Goal: Task Accomplishment & Management: Complete application form

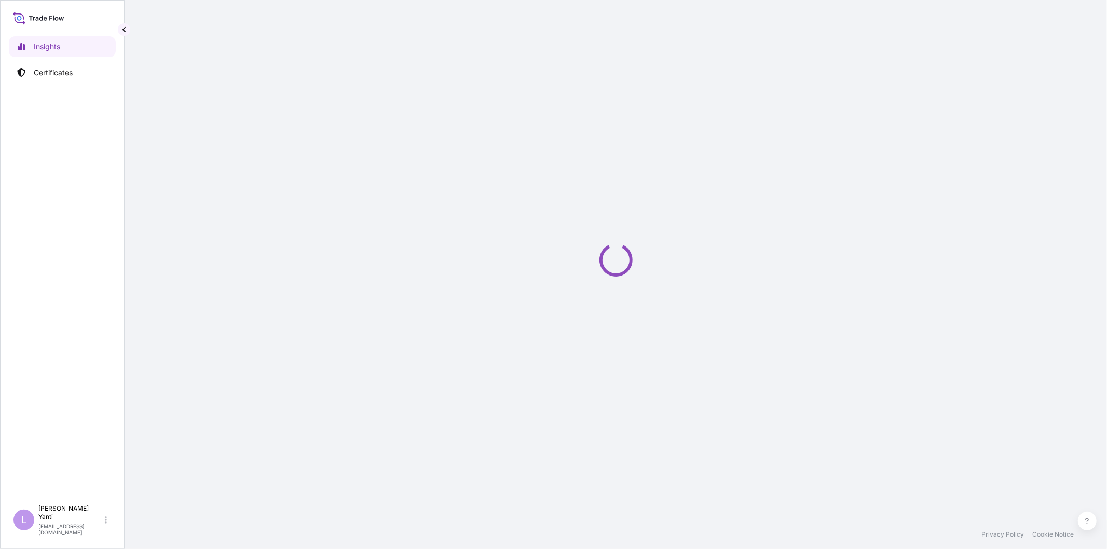
select select "2025"
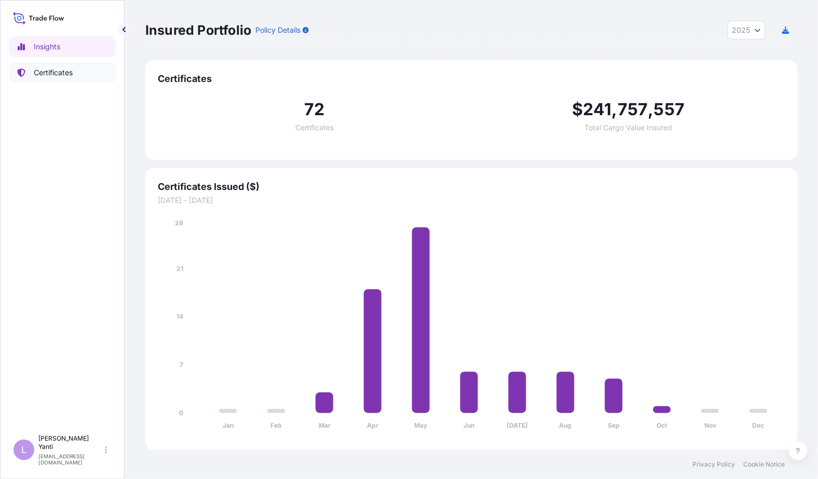
click at [48, 71] on p "Certificates" at bounding box center [53, 72] width 39 height 10
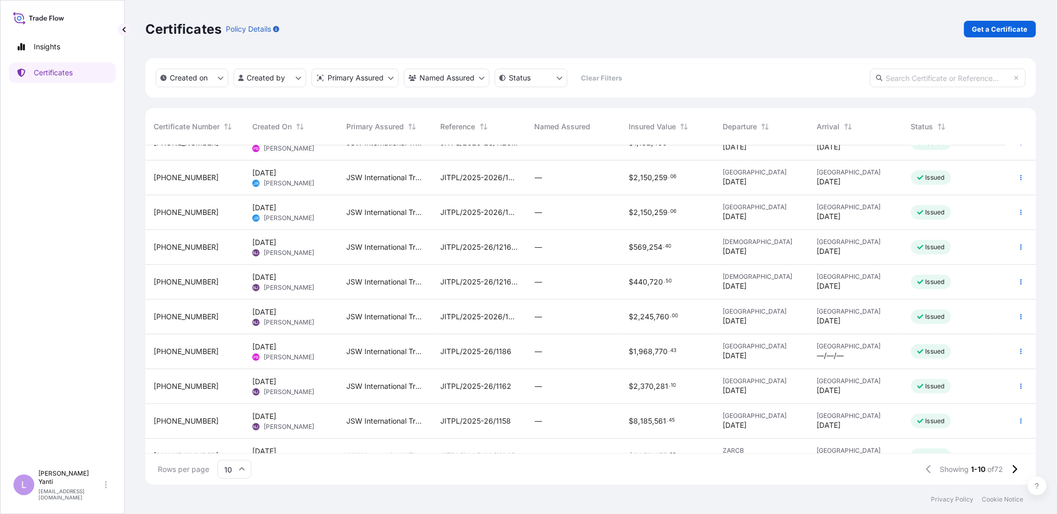
scroll to position [39, 0]
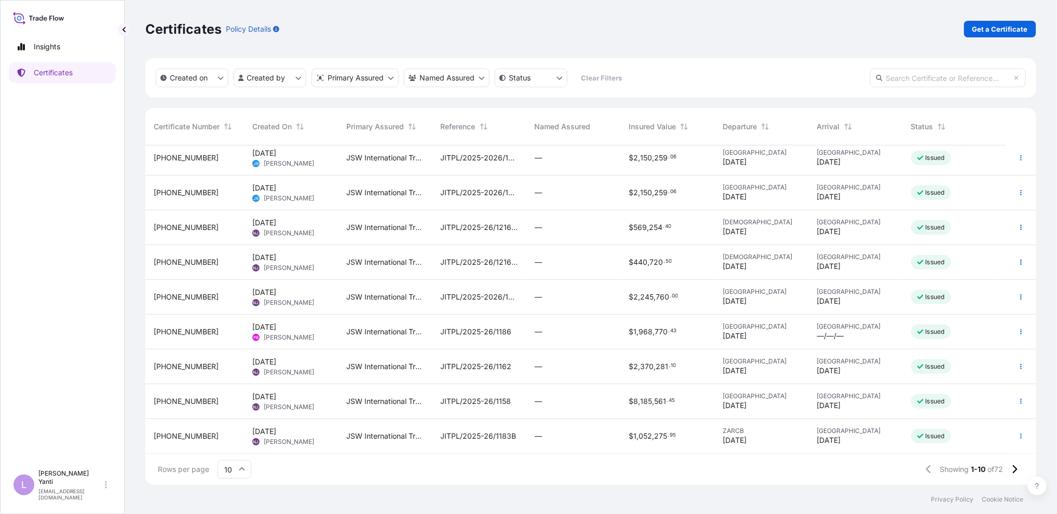
click at [241, 470] on icon at bounding box center [242, 469] width 6 height 6
click at [237, 442] on div "50" at bounding box center [234, 441] width 25 height 20
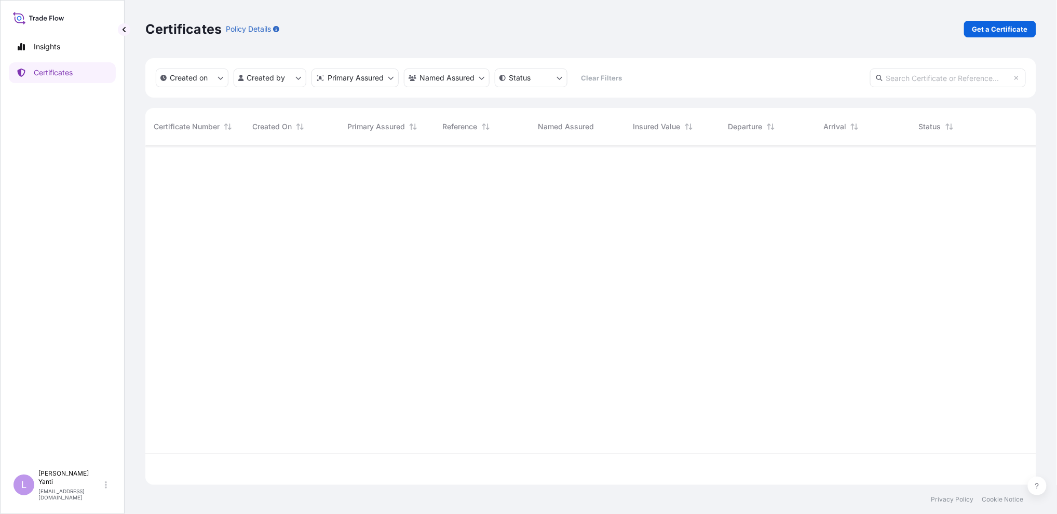
scroll to position [0, 0]
click at [297, 78] on html "Insights Certificates L Lisy Yanti lisyanti@jswinternational.com Certificates P…" at bounding box center [528, 257] width 1057 height 514
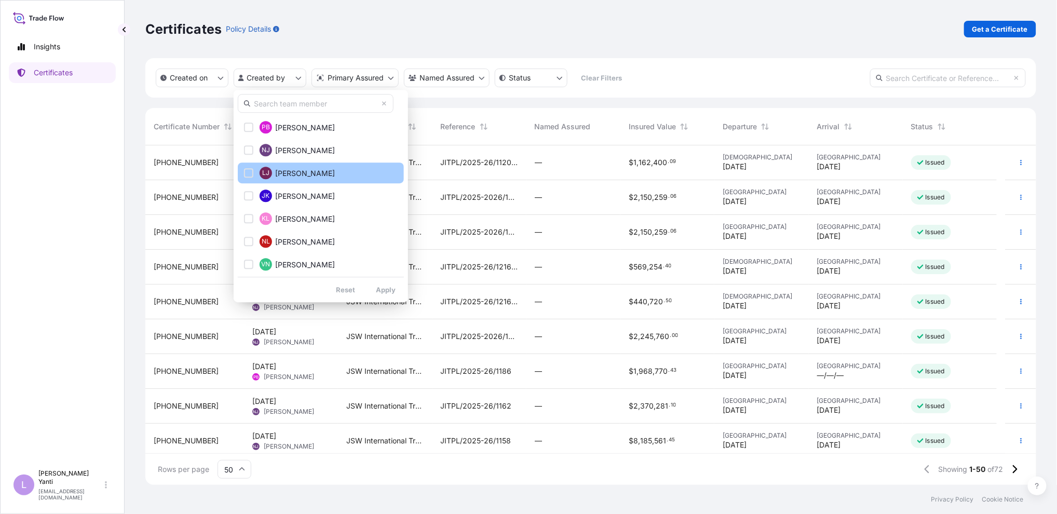
click at [351, 169] on button "LJ Luigi JSW" at bounding box center [321, 172] width 166 height 21
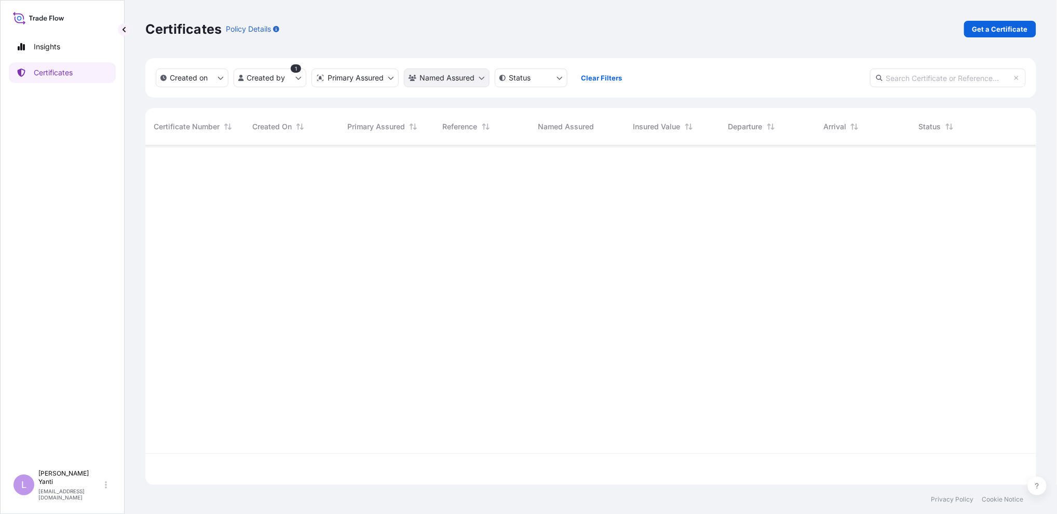
scroll to position [369, 882]
click at [282, 76] on html "Insights Certificates L Lisy Yanti lisyanti@jswinternational.com Certificates P…" at bounding box center [528, 257] width 1057 height 514
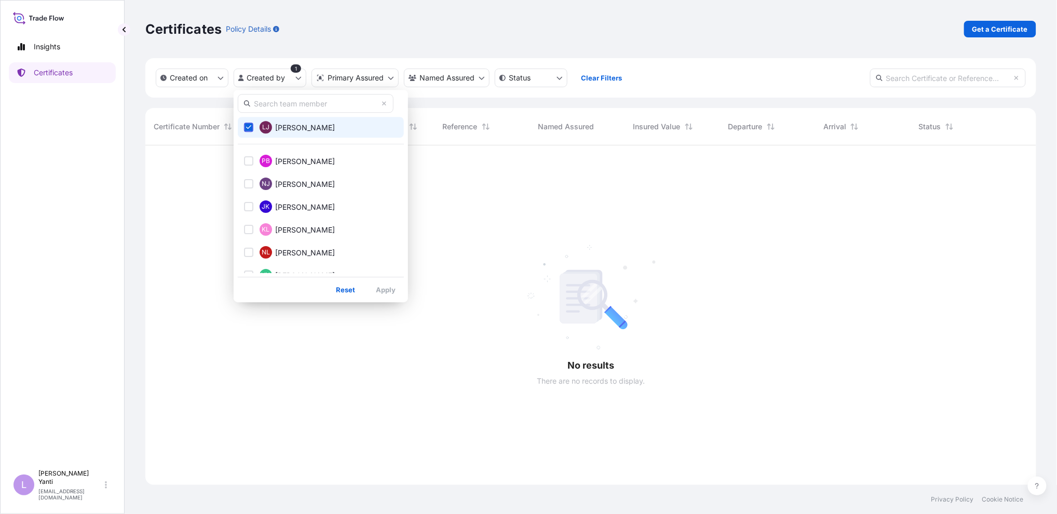
click at [463, 295] on html "Insights Certificates L Lisy Yanti lisyanti@jswinternational.com Certificates P…" at bounding box center [528, 257] width 1057 height 514
click at [270, 80] on html "Insights Certificates L Lisy Yanti lisyanti@jswinternational.com Certificates P…" at bounding box center [528, 257] width 1057 height 514
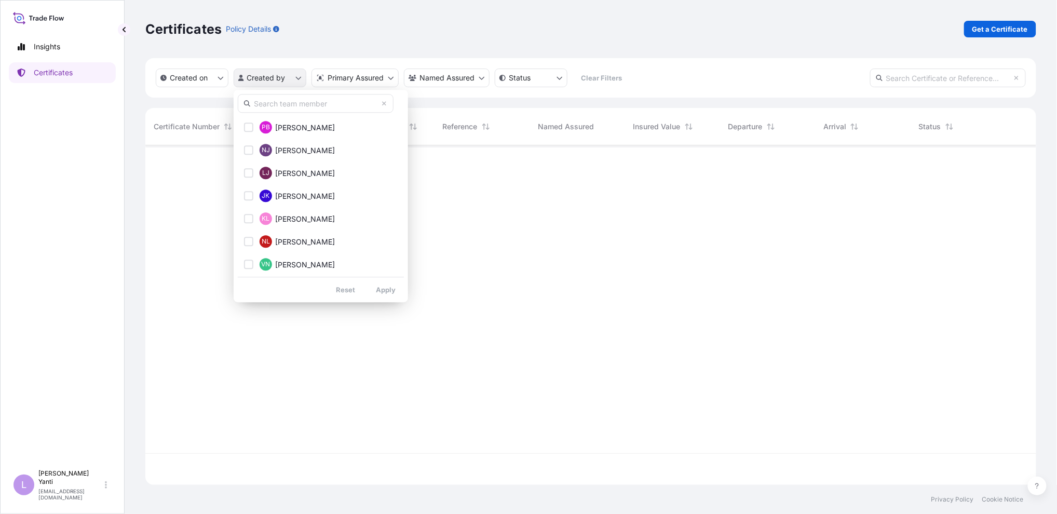
click at [291, 73] on html "Insights Certificates L Lisy Yanti lisyanti@jswinternational.com Certificates P…" at bounding box center [528, 257] width 1057 height 514
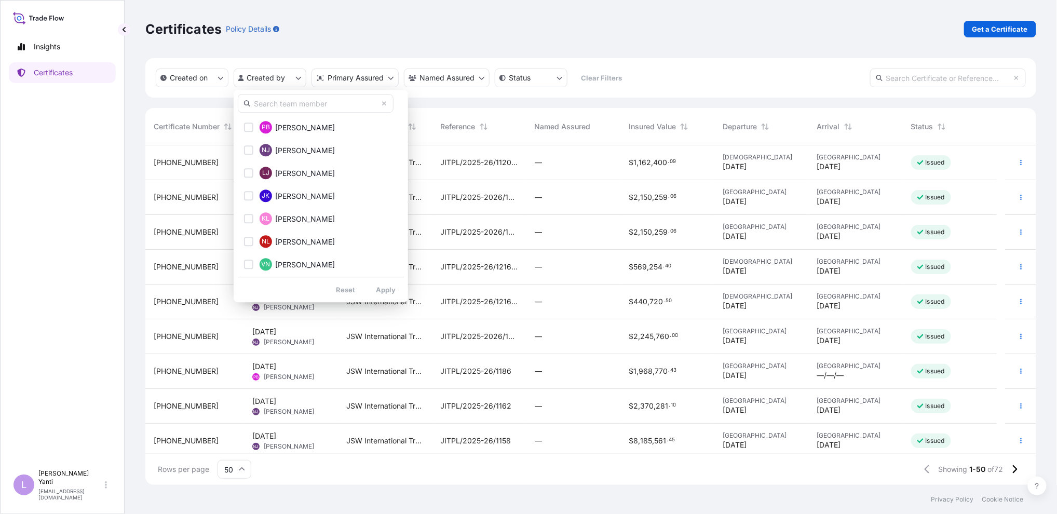
drag, startPoint x: 393, startPoint y: 198, endPoint x: 392, endPoint y: 210, distance: 12.6
click at [392, 210] on div "PB Pooja Bhagat NJ Namita Jadhav LJ Luigi JSW JK Jennifer Kelly KL Kavita Lakhw…" at bounding box center [321, 196] width 174 height 212
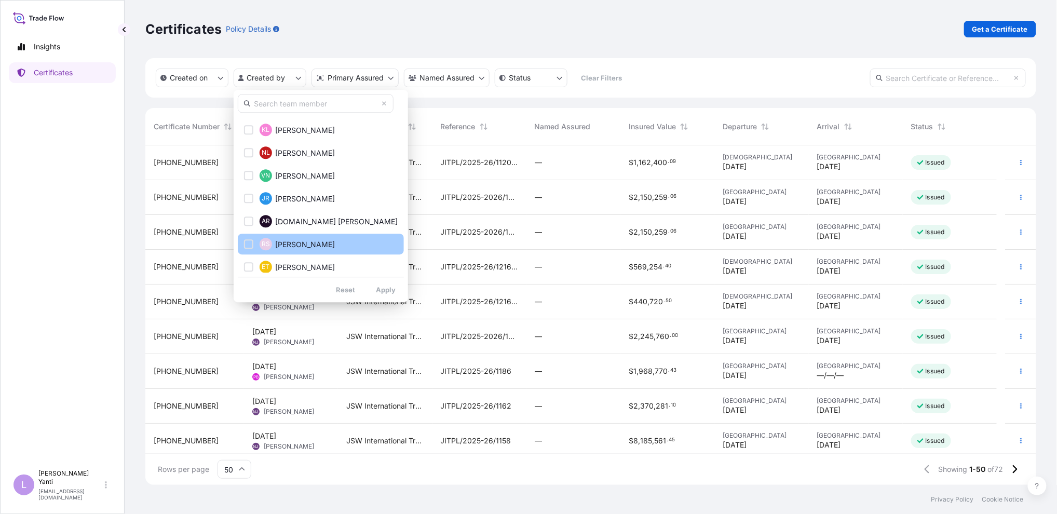
scroll to position [116, 0]
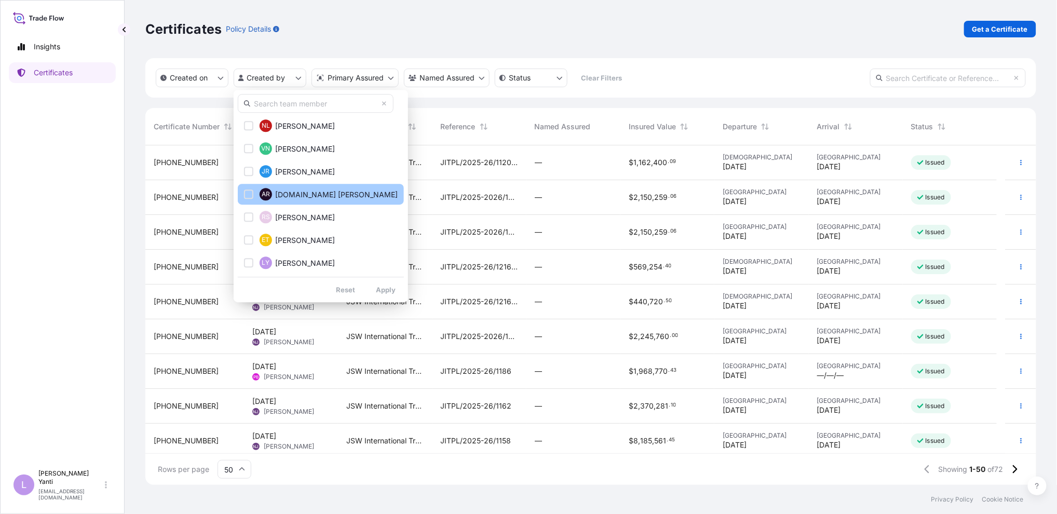
click at [339, 195] on span "Aru.ional.com Rethina" at bounding box center [336, 194] width 123 height 10
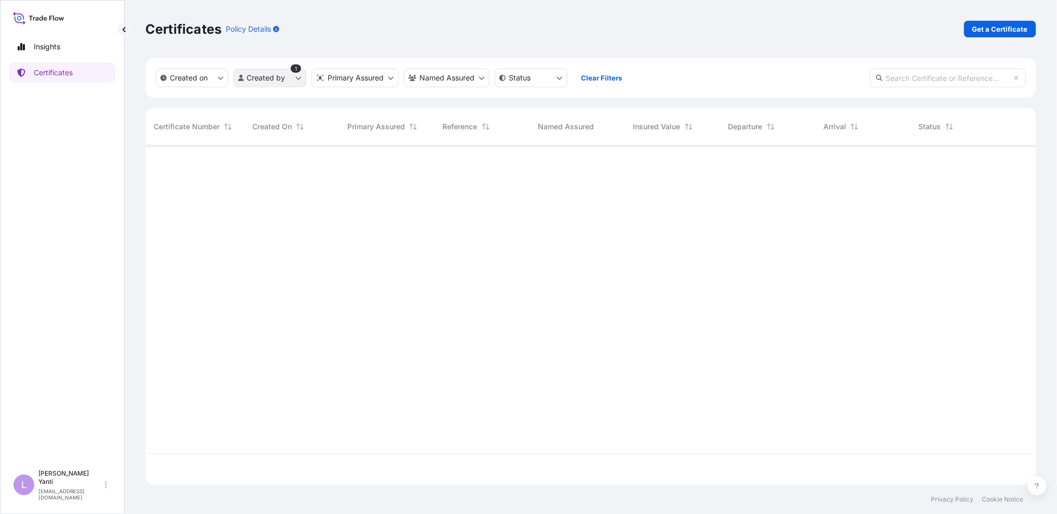
click at [293, 76] on html "Insights Certificates L Lisy Yanti lisyanti@jswinternational.com Certificates P…" at bounding box center [528, 257] width 1057 height 514
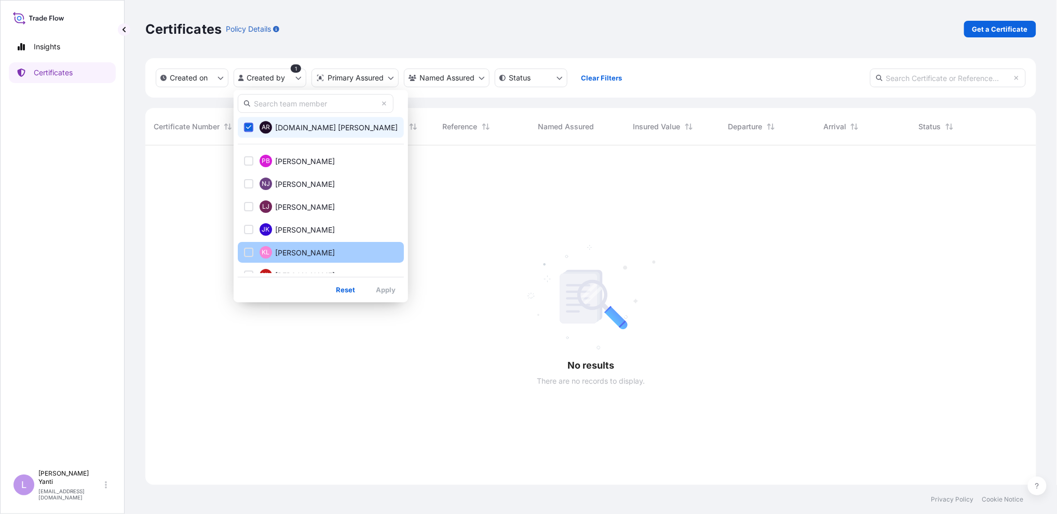
scroll to position [369, 882]
click at [250, 125] on icon "Select Option" at bounding box center [249, 127] width 6 height 6
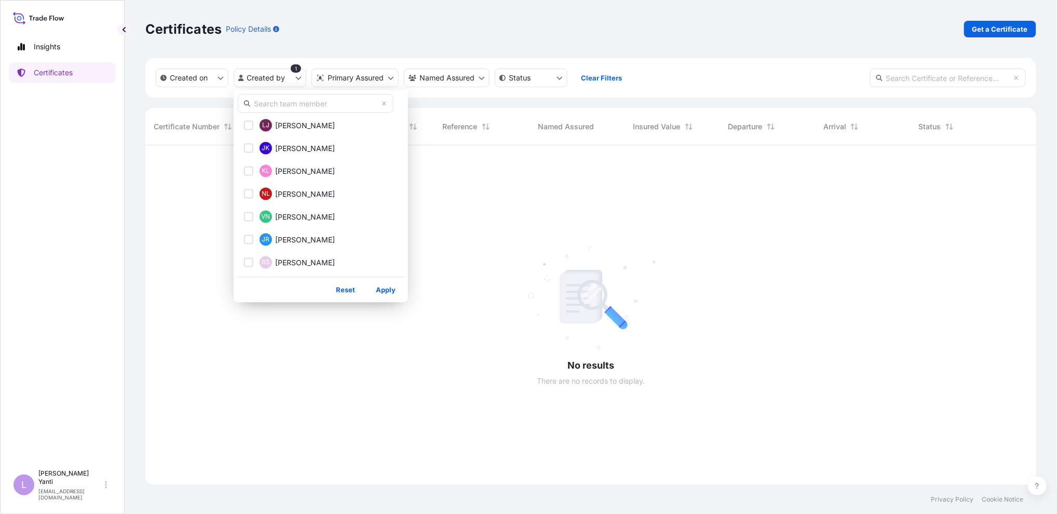
scroll to position [127, 0]
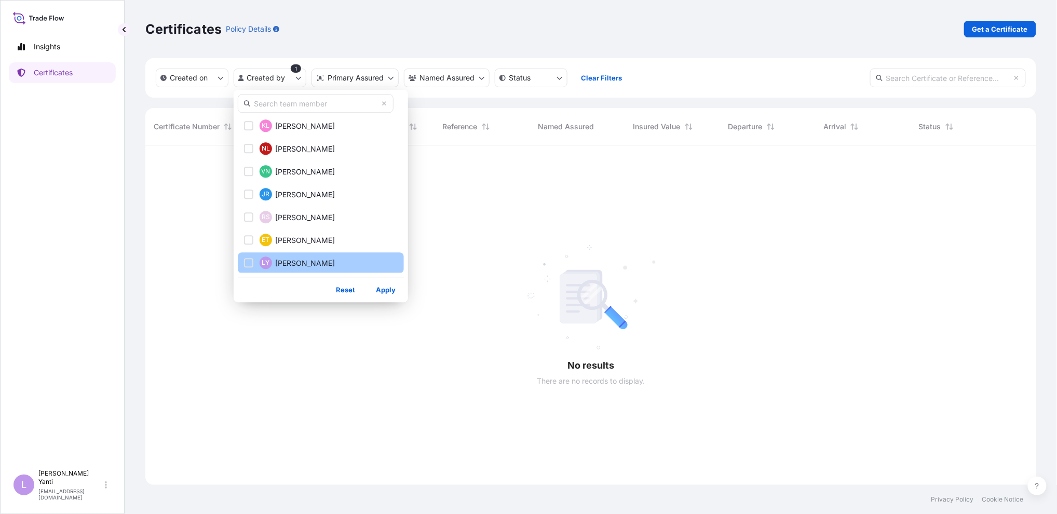
drag, startPoint x: 293, startPoint y: 255, endPoint x: 323, endPoint y: 269, distance: 32.5
click at [293, 255] on button "LY Lisy Yanti" at bounding box center [321, 262] width 166 height 21
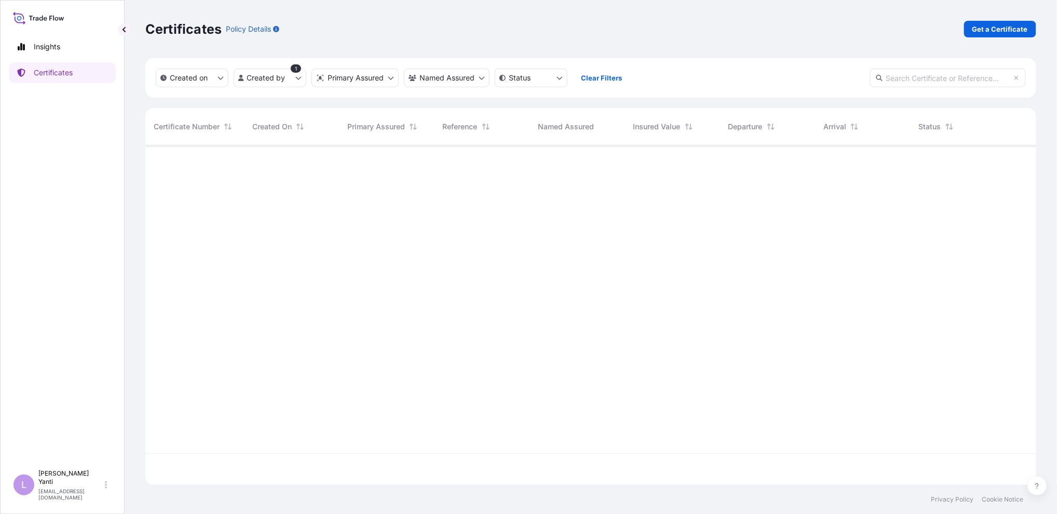
scroll to position [336, 882]
click at [264, 84] on html "Insights Certificates L Lisy Yanti lisyanti@jswinternational.com Certificates P…" at bounding box center [528, 257] width 1057 height 514
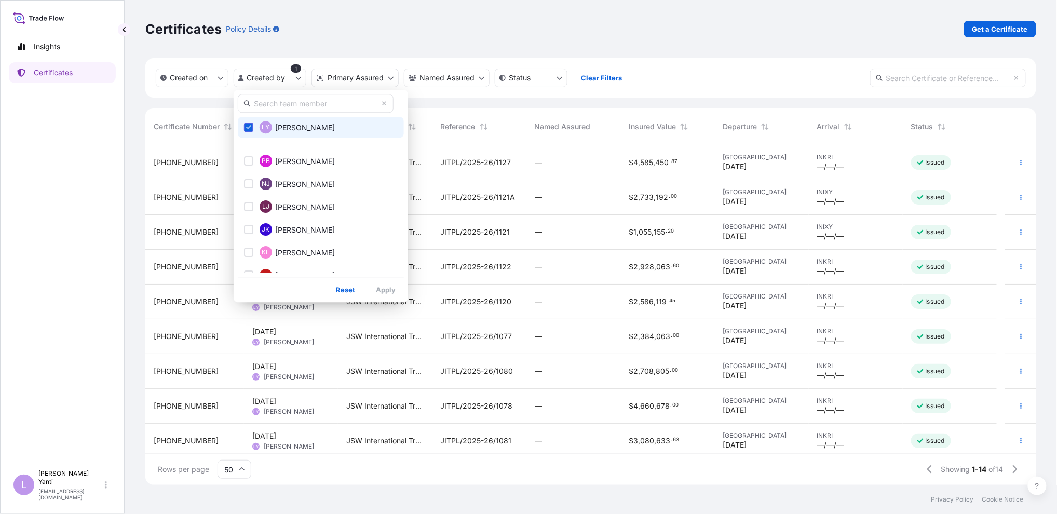
click at [286, 125] on span "Lisy Yanti" at bounding box center [305, 128] width 60 height 10
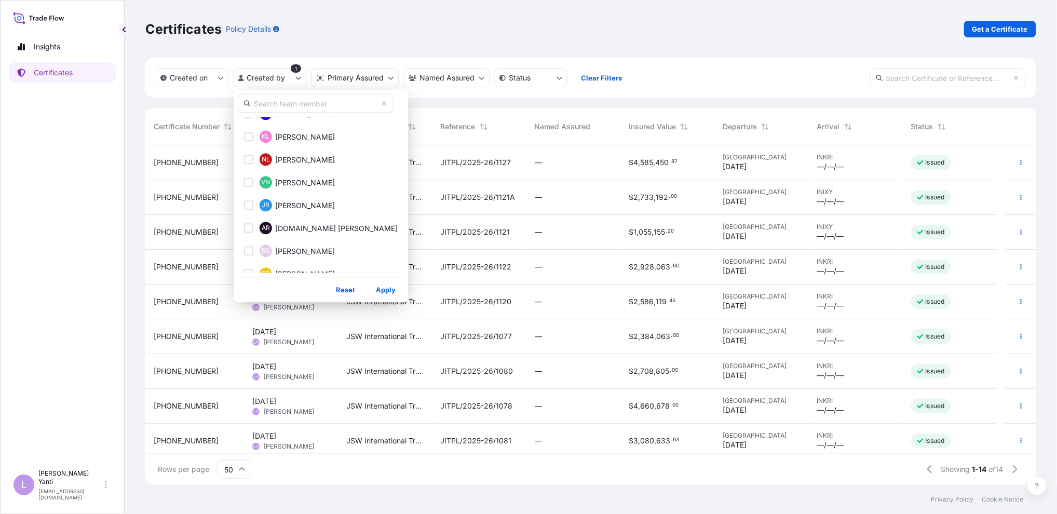
scroll to position [126, 0]
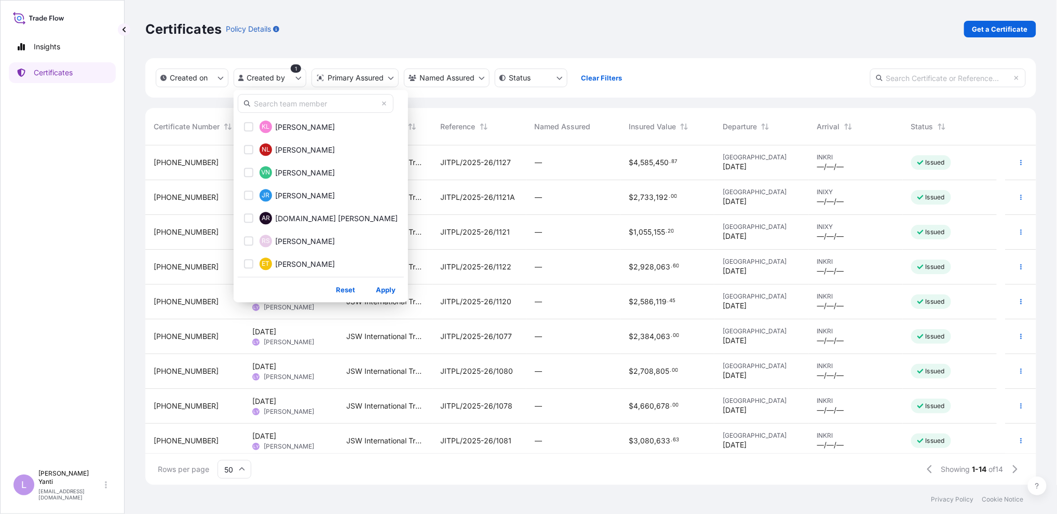
click at [526, 18] on html "Insights Certificates L Lisy Yanti lisyanti@jswinternational.com Certificates P…" at bounding box center [528, 257] width 1057 height 514
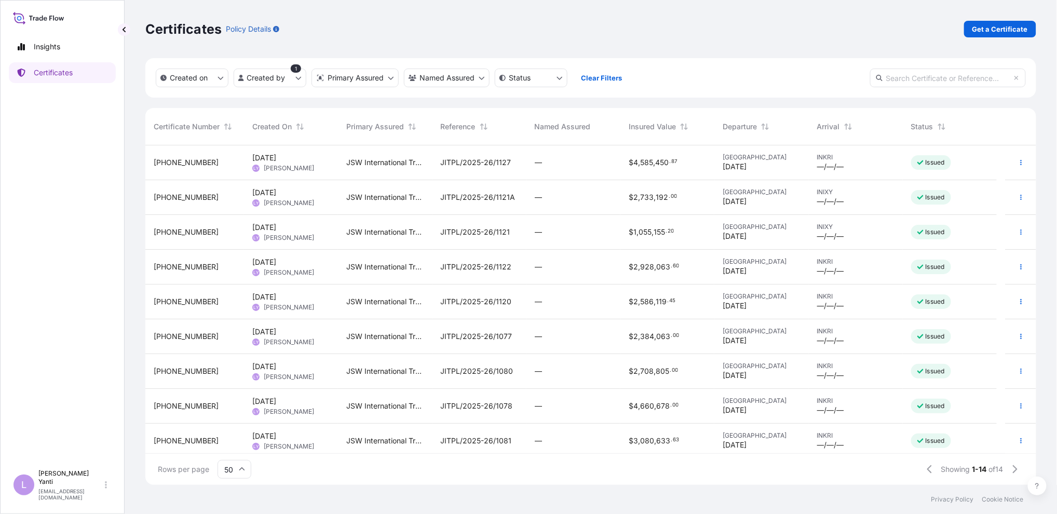
click at [438, 336] on div "JITPL/2025-26/1077" at bounding box center [479, 336] width 94 height 35
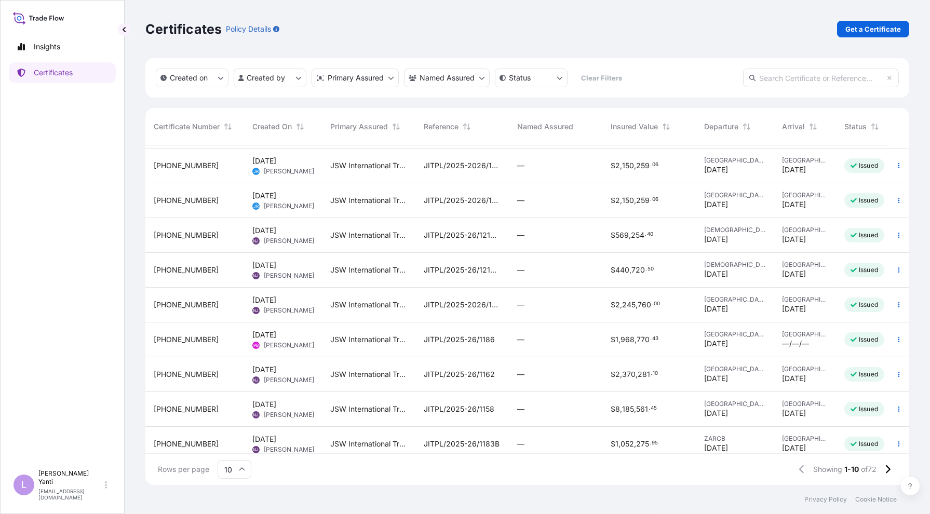
scroll to position [48, 0]
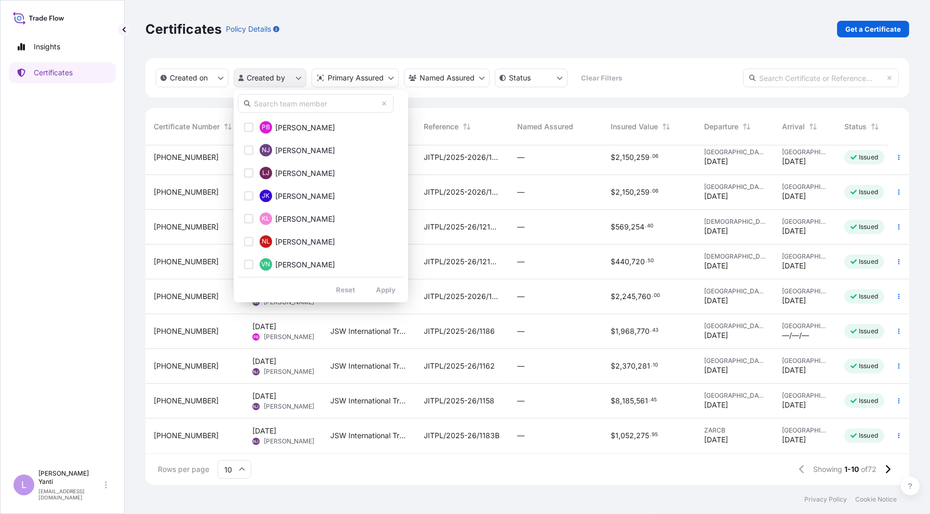
click at [276, 84] on html "Insights Certificates L Lisy Yanti lisyanti@jswinternational.com Certificates P…" at bounding box center [465, 257] width 930 height 514
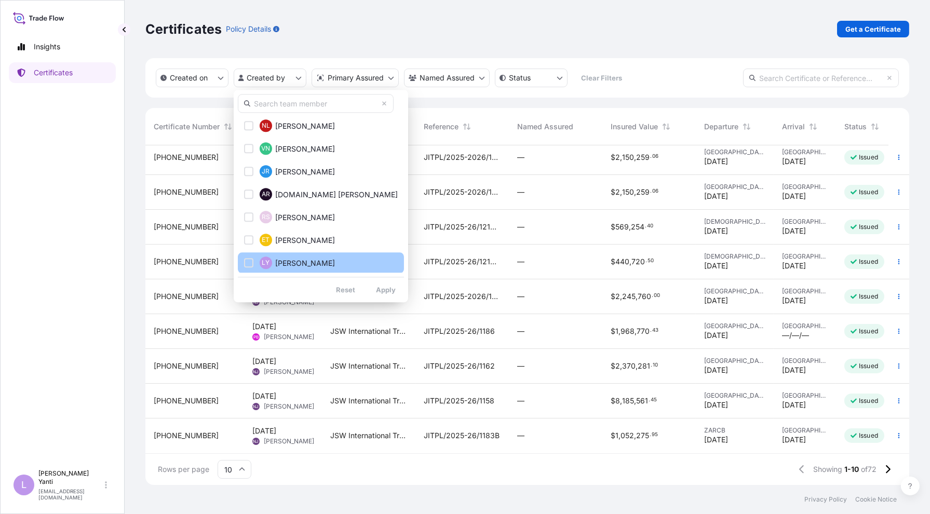
click at [297, 255] on button "LY Lisy Yanti" at bounding box center [321, 262] width 166 height 21
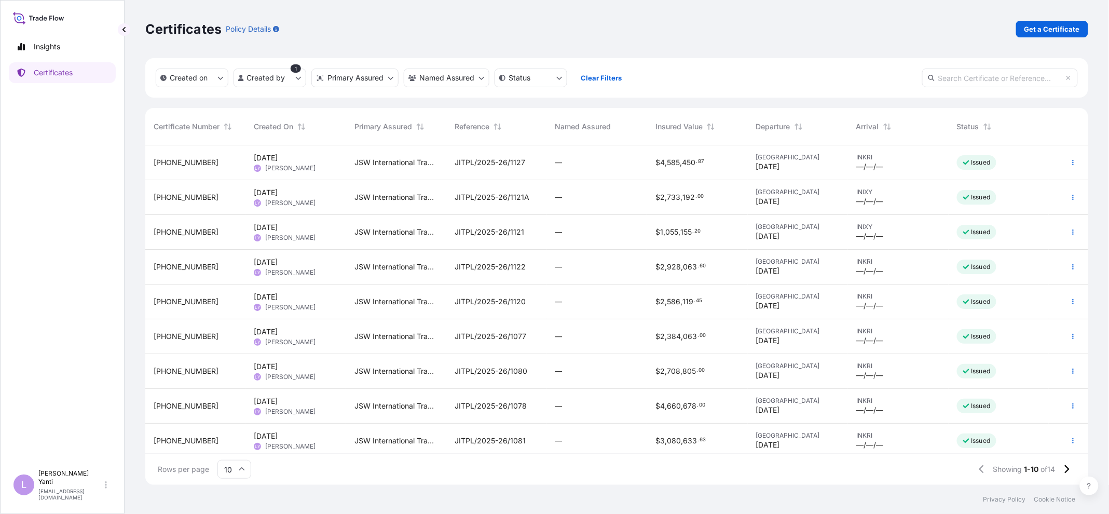
scroll to position [39, 0]
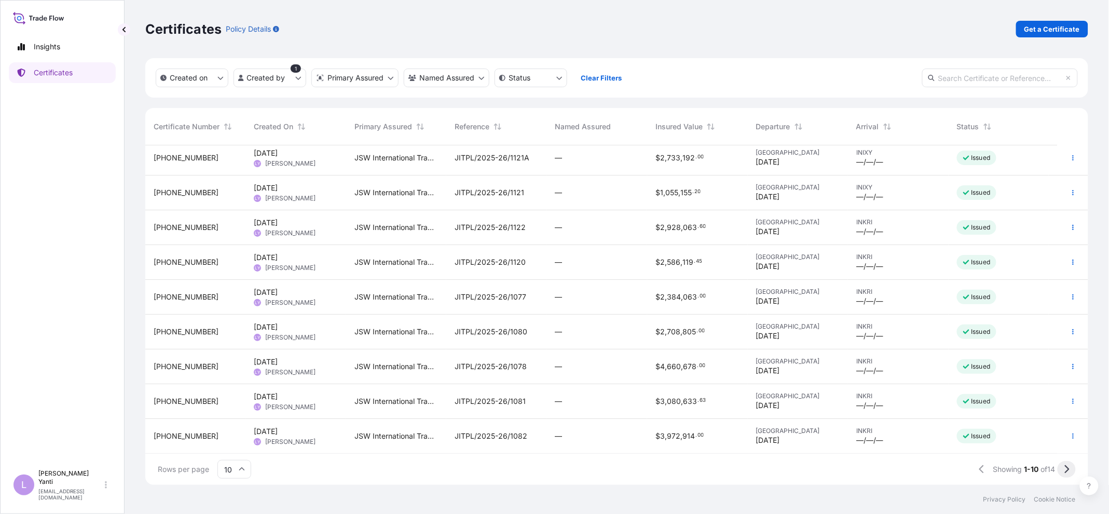
click at [1068, 469] on icon at bounding box center [1067, 469] width 5 height 8
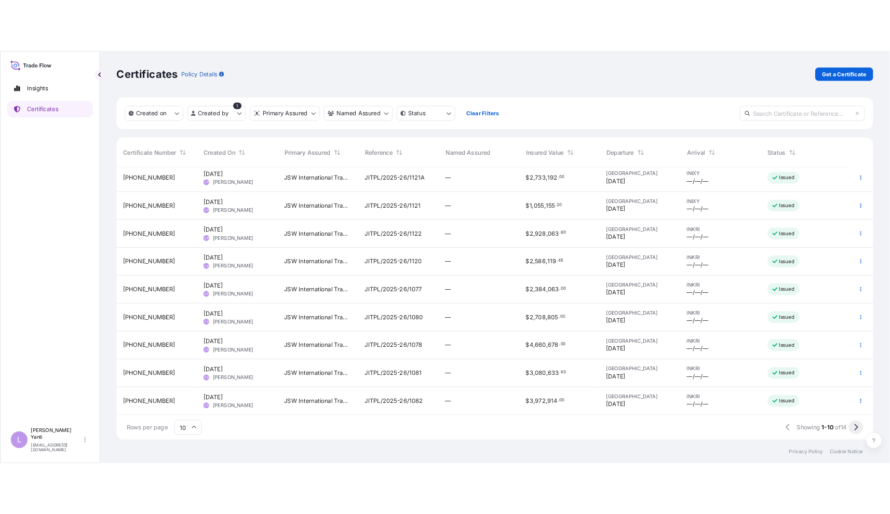
scroll to position [0, 0]
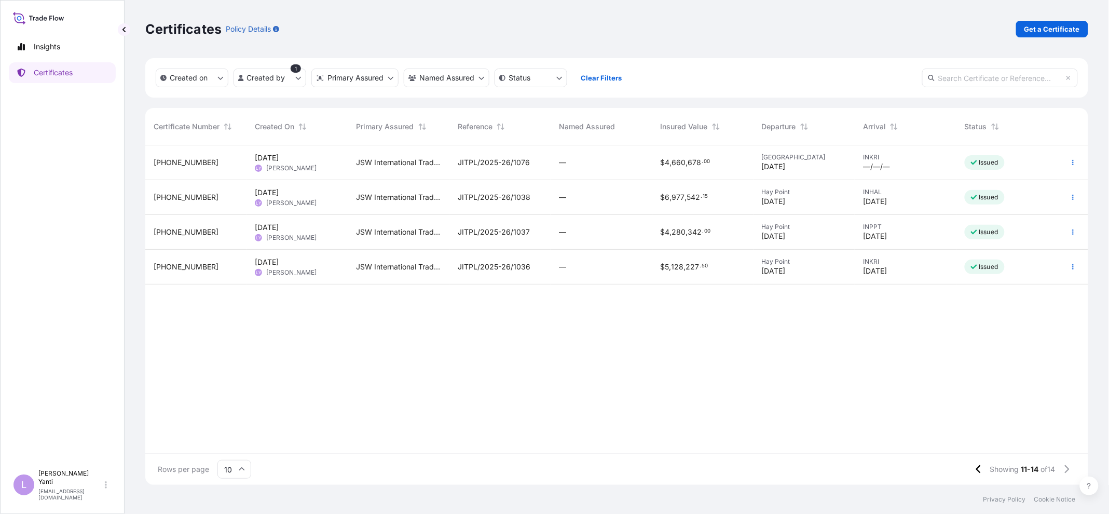
click at [526, 196] on span "JITPL/2025-26/1038" at bounding box center [494, 197] width 73 height 10
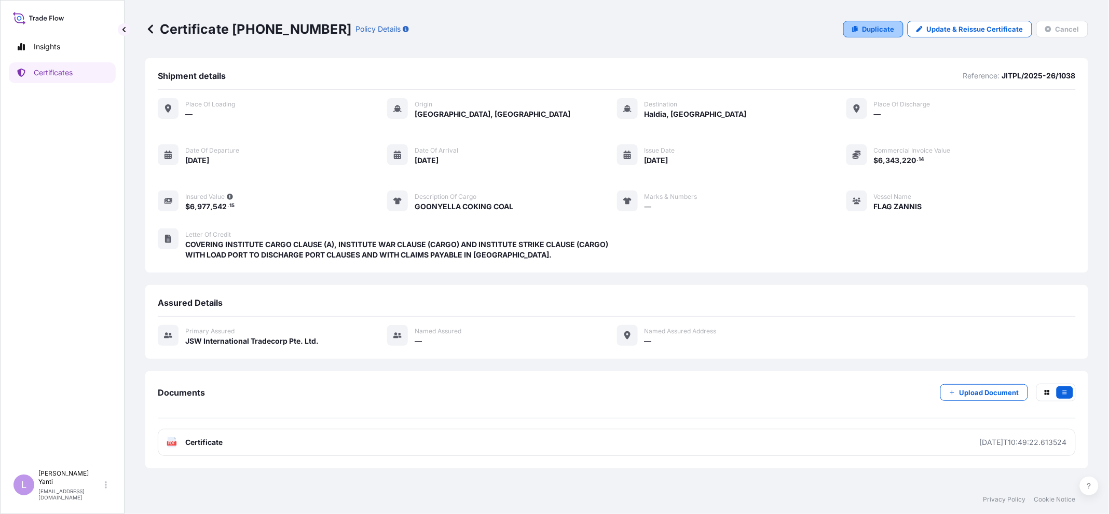
click at [889, 25] on p "Duplicate" at bounding box center [879, 29] width 32 height 10
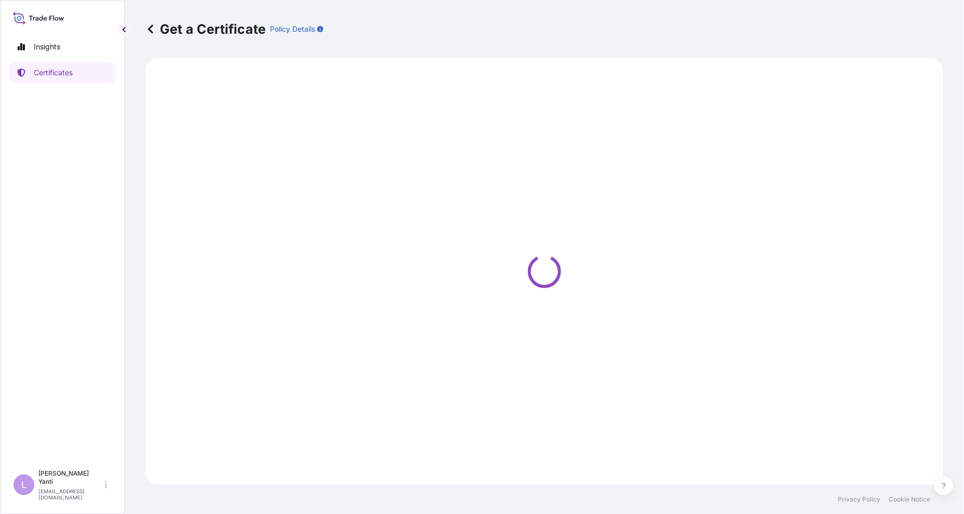
select select "Sea"
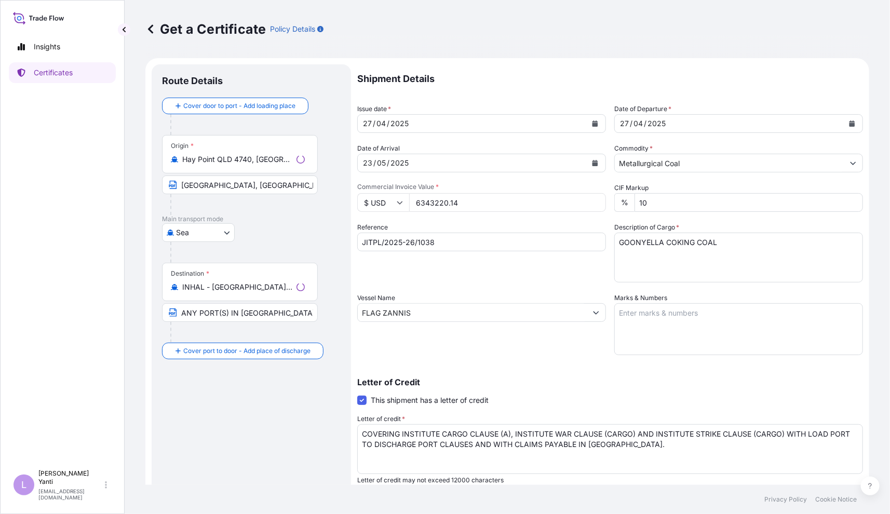
select select "32012"
click at [418, 128] on div "27 / 04 / 2025" at bounding box center [472, 123] width 229 height 19
click at [594, 122] on button "Calendar" at bounding box center [595, 123] width 17 height 17
click at [594, 124] on button "Calendar" at bounding box center [595, 123] width 17 height 17
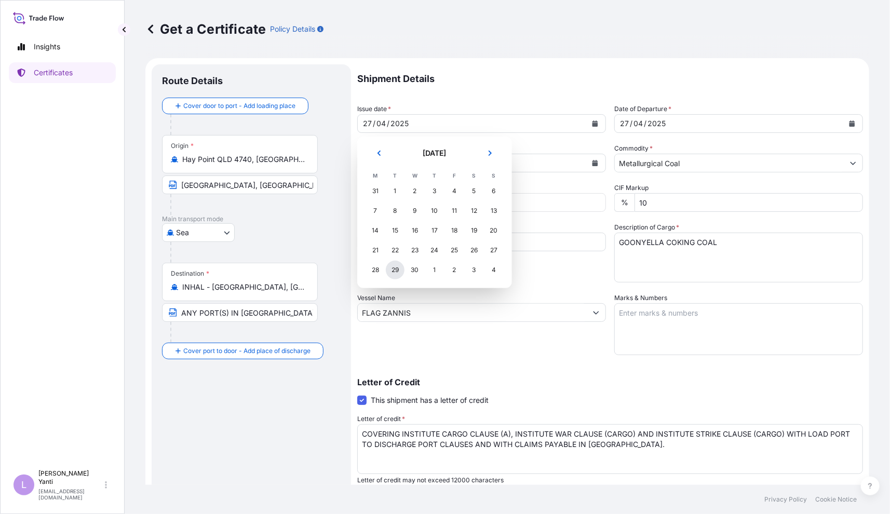
click at [395, 270] on div "29" at bounding box center [395, 270] width 19 height 19
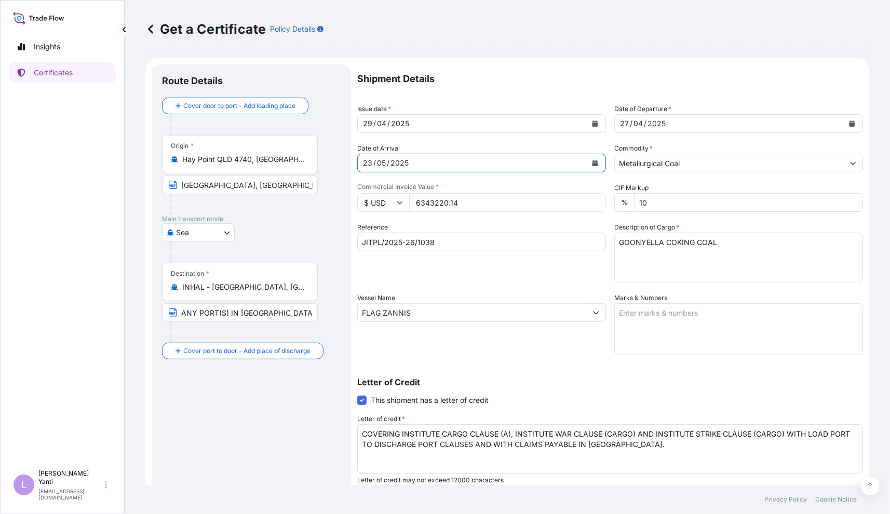
click at [593, 167] on button "Calendar" at bounding box center [595, 163] width 17 height 17
click at [592, 162] on icon "Calendar" at bounding box center [595, 163] width 6 height 6
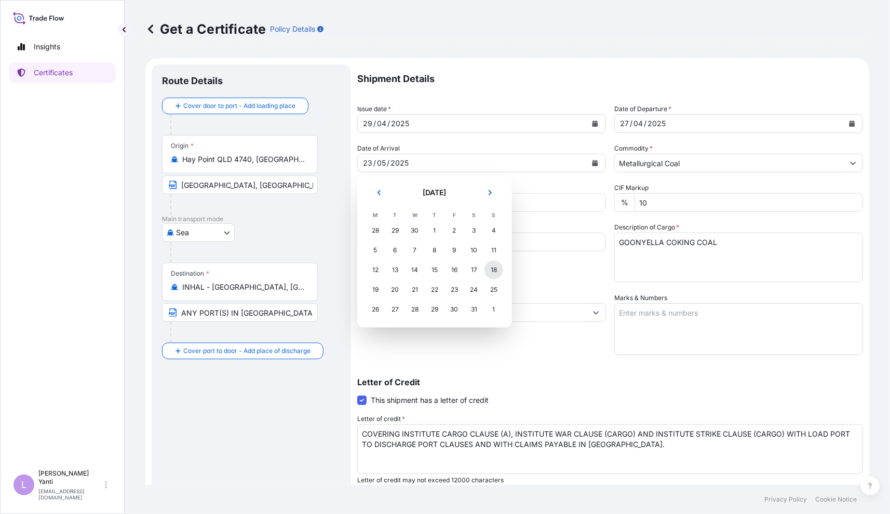
click at [491, 271] on div "18" at bounding box center [493, 270] width 19 height 19
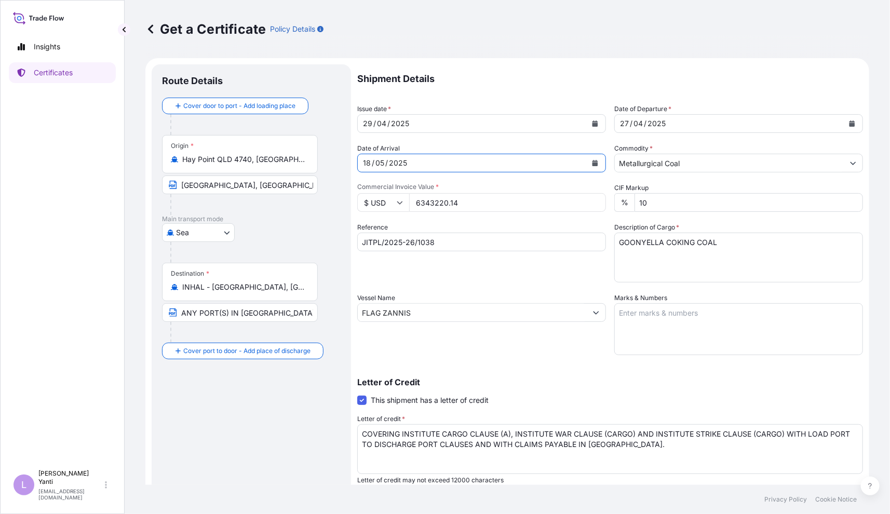
click at [595, 126] on button "Calendar" at bounding box center [595, 123] width 17 height 17
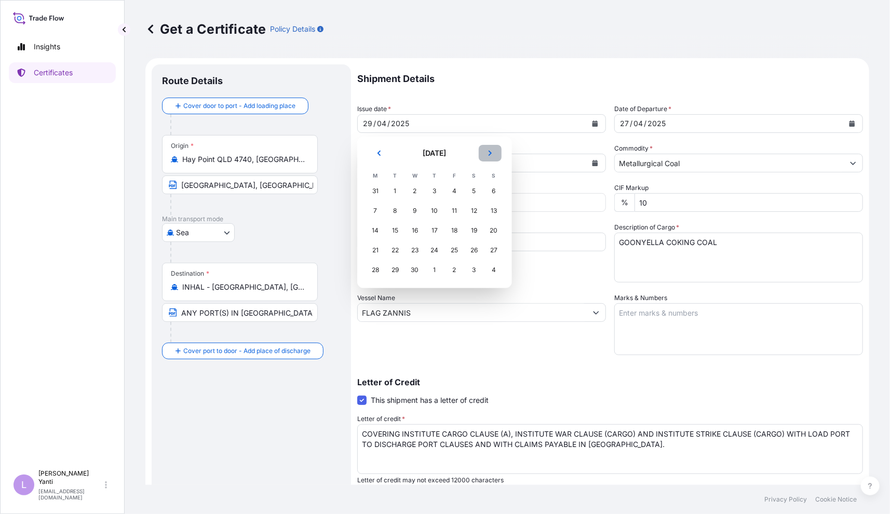
click at [488, 153] on icon "Next" at bounding box center [490, 153] width 6 height 6
click at [486, 154] on button "Next" at bounding box center [490, 153] width 23 height 17
click at [486, 155] on button "Next" at bounding box center [490, 153] width 23 height 17
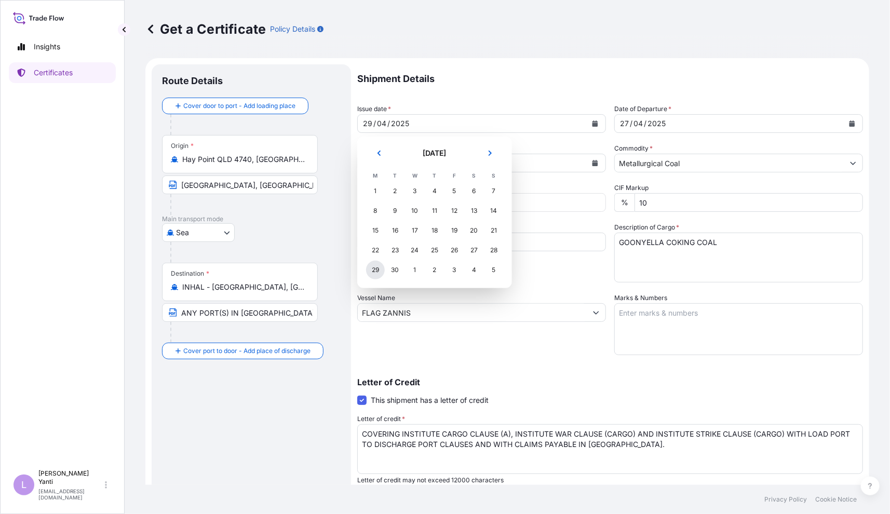
click at [378, 272] on div "29" at bounding box center [375, 270] width 19 height 19
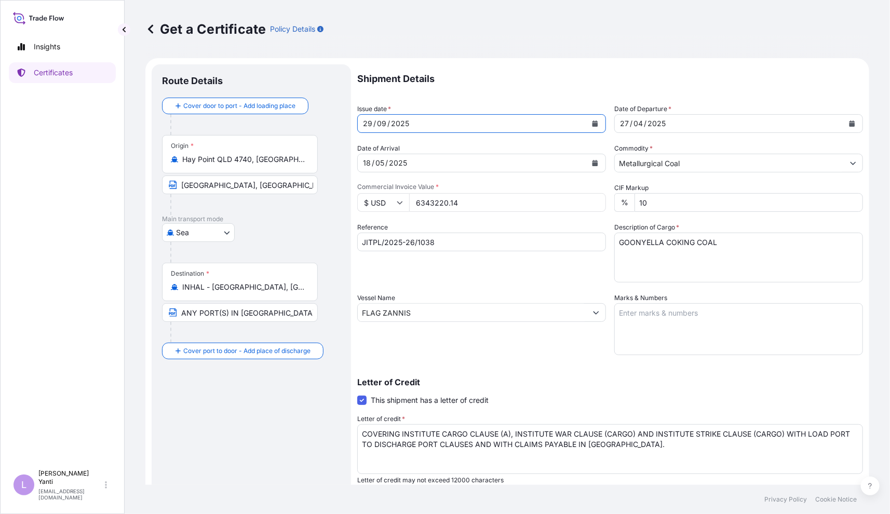
click at [849, 125] on icon "Calendar" at bounding box center [852, 123] width 6 height 6
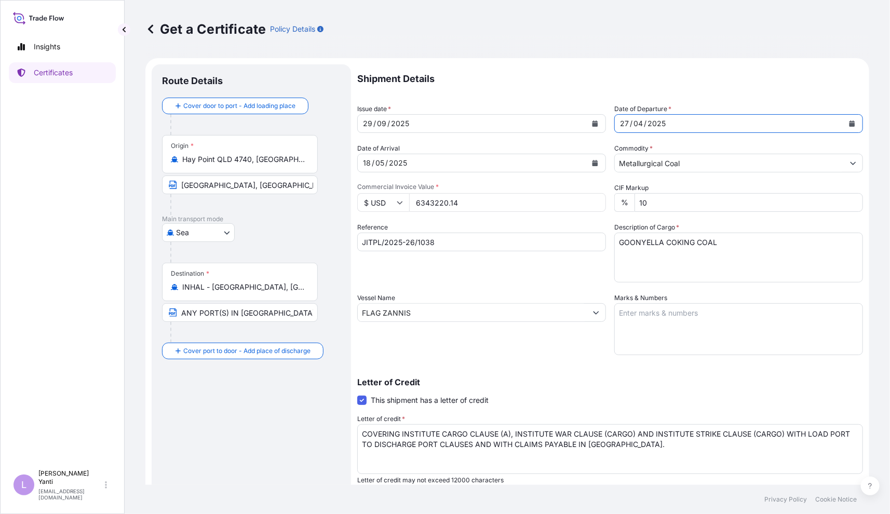
click at [592, 164] on icon "Calendar" at bounding box center [595, 163] width 6 height 6
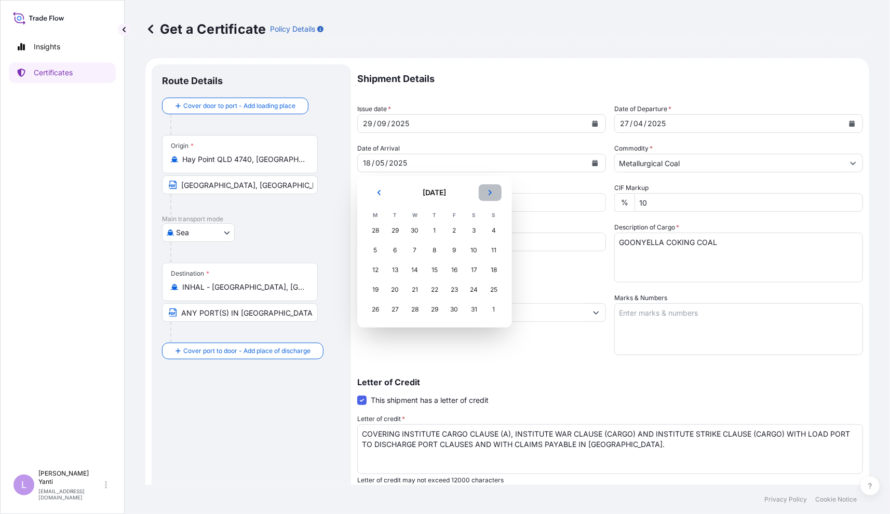
click at [495, 191] on button "Next" at bounding box center [490, 192] width 23 height 17
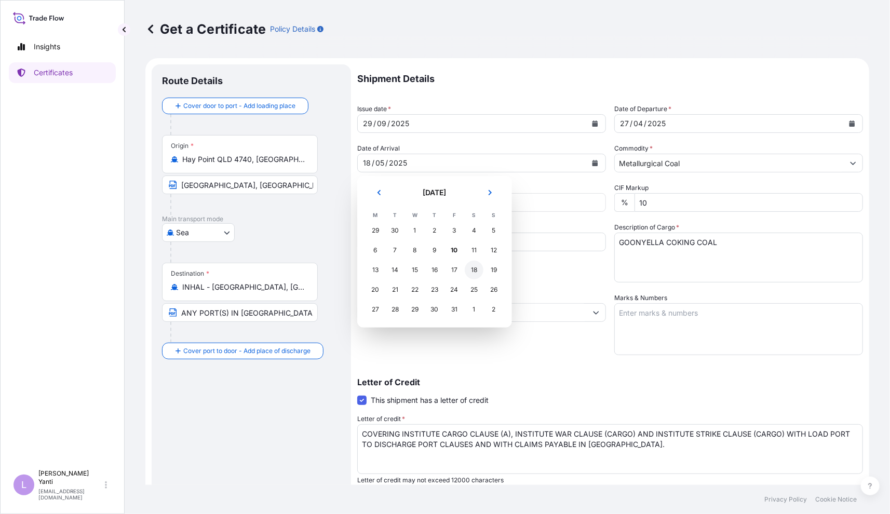
click at [471, 270] on div "18" at bounding box center [474, 270] width 19 height 19
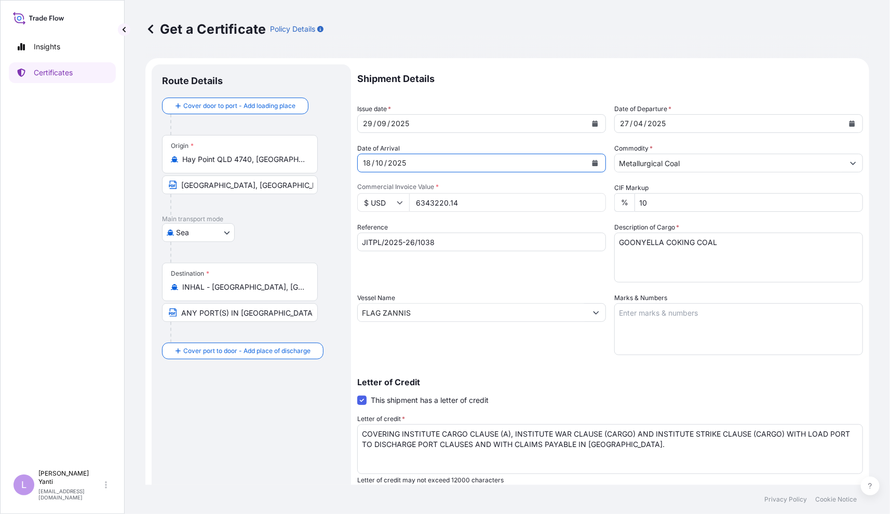
click at [849, 124] on button "Calendar" at bounding box center [852, 123] width 17 height 17
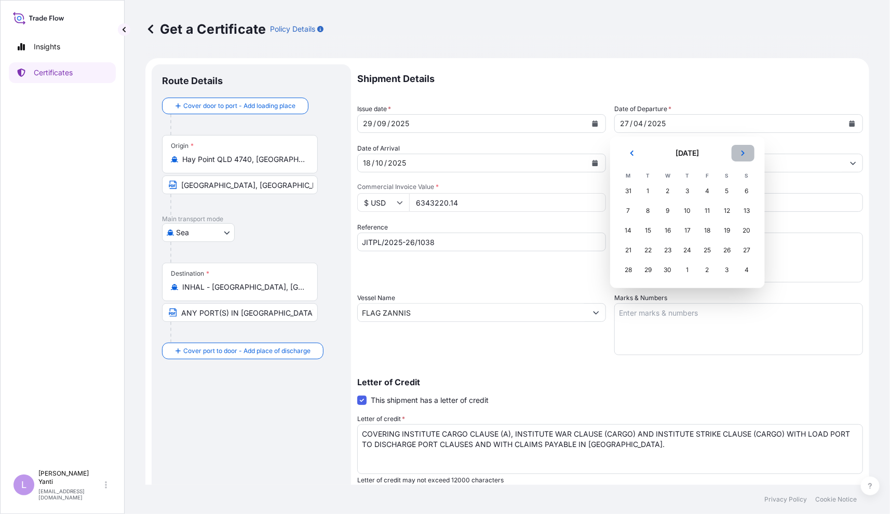
click at [745, 153] on button "Next" at bounding box center [742, 153] width 23 height 17
click at [745, 154] on button "Next" at bounding box center [742, 153] width 23 height 17
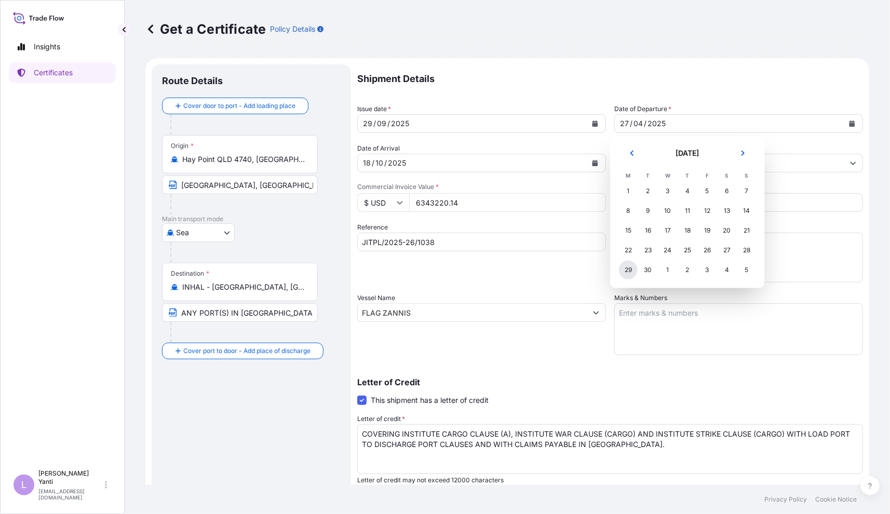
click at [621, 268] on div "29" at bounding box center [628, 270] width 19 height 19
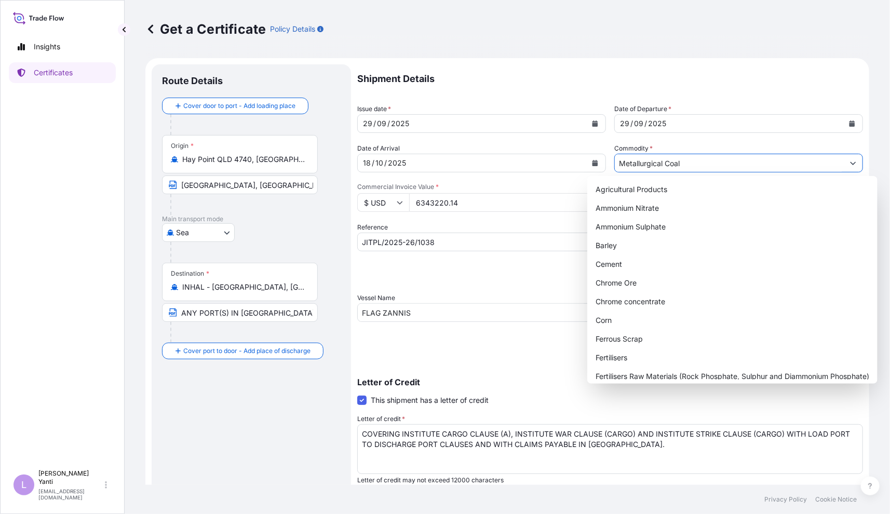
drag, startPoint x: 699, startPoint y: 164, endPoint x: 532, endPoint y: 164, distance: 166.6
click at [532, 164] on div "Shipment Details Issue date * 29 / 09 / 2025 Date of Departure * 29 / 09 / 2025…" at bounding box center [610, 331] width 506 height 534
click at [763, 162] on input "Metallurgical Coal" at bounding box center [729, 163] width 229 height 19
click at [350, 284] on div "Route Details Cover door to port - Add loading place Place of loading Road / In…" at bounding box center [251, 345] width 199 height 563
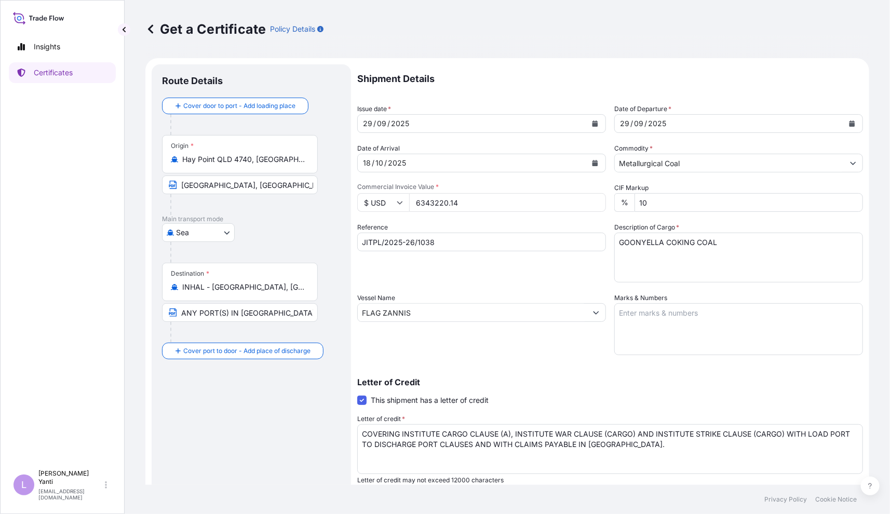
drag, startPoint x: 440, startPoint y: 203, endPoint x: 358, endPoint y: 202, distance: 81.5
click at [358, 202] on div "$ USD 6343220.14" at bounding box center [481, 202] width 249 height 19
drag, startPoint x: 431, startPoint y: 206, endPoint x: 459, endPoint y: 206, distance: 28.0
click at [431, 206] on input "6343220.14" at bounding box center [507, 202] width 197 height 19
drag, startPoint x: 476, startPoint y: 201, endPoint x: 356, endPoint y: 203, distance: 119.4
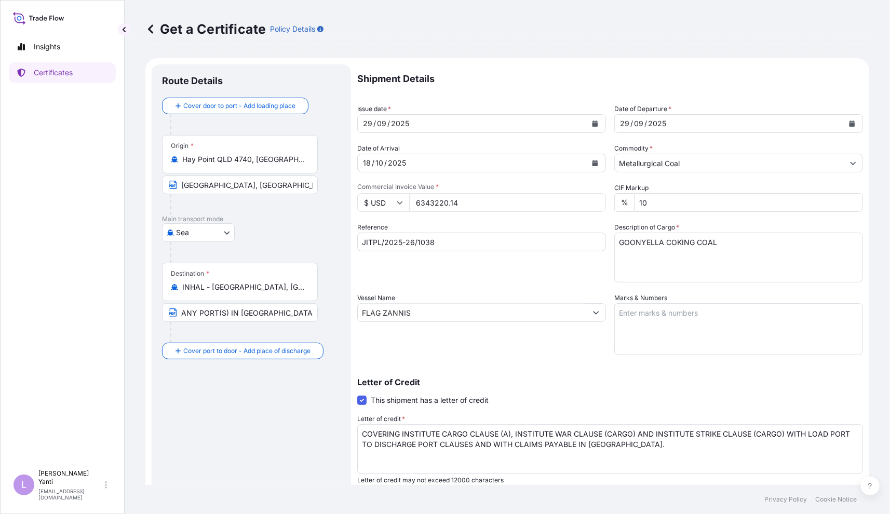
click at [328, 194] on form "Route Details Cover door to port - Add loading place Place of loading Road / In…" at bounding box center [507, 346] width 724 height 576
paste input "856015"
type input "6856015"
click at [440, 239] on input "JITPL/2025-26/1038" at bounding box center [481, 242] width 249 height 19
click at [423, 255] on div "Reference JITPL/2025-26/1038" at bounding box center [481, 252] width 249 height 60
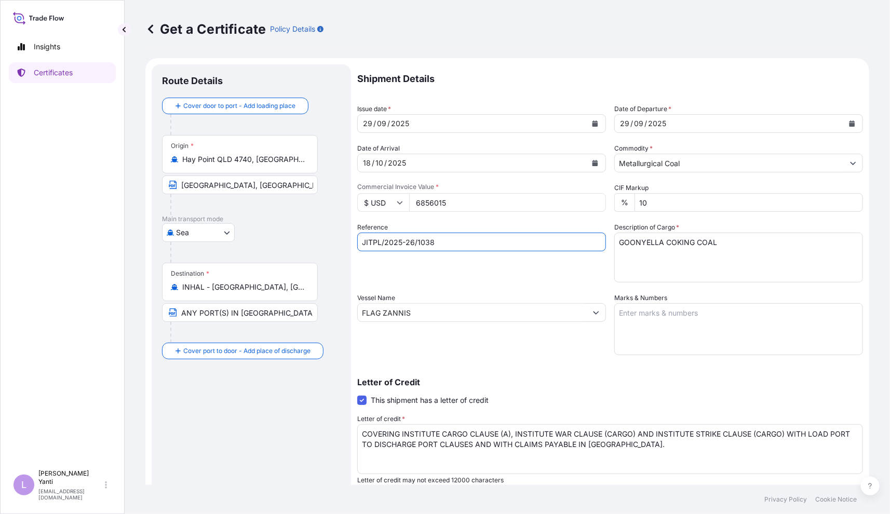
drag, startPoint x: 458, startPoint y: 239, endPoint x: 305, endPoint y: 235, distance: 153.2
click at [305, 235] on form "Route Details Cover door to port - Add loading place Place of loading Road / In…" at bounding box center [507, 346] width 724 height 576
paste input "221"
type input "JITPL/2025-26/1221"
click at [665, 447] on textarea "COVERING INSTITUTE CARGO CLAUSE (A), INSTITUTE WAR CLAUSE (CARGO) AND INSTITUTE…" at bounding box center [610, 449] width 506 height 50
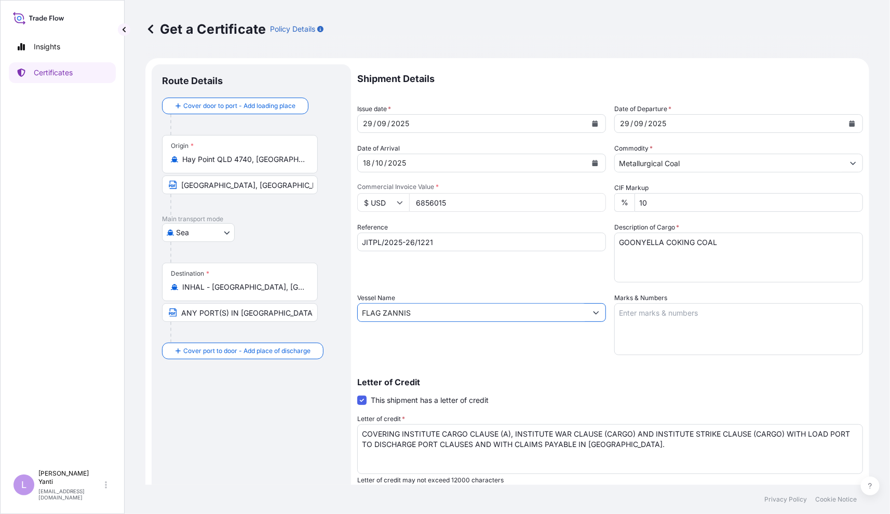
click at [448, 320] on input "FLAG ZANNIS" at bounding box center [472, 312] width 229 height 19
drag, startPoint x: 247, startPoint y: 313, endPoint x: 177, endPoint y: 307, distance: 69.8
click at [195, 310] on form "Route Details Cover door to port - Add loading place Place of loading Road / In…" at bounding box center [507, 346] width 724 height 576
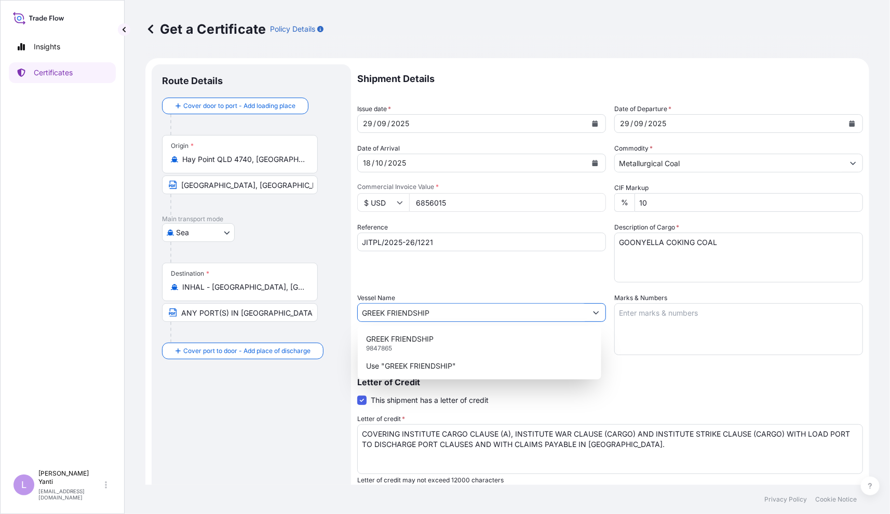
type input "GREEK FRIENDSHIP"
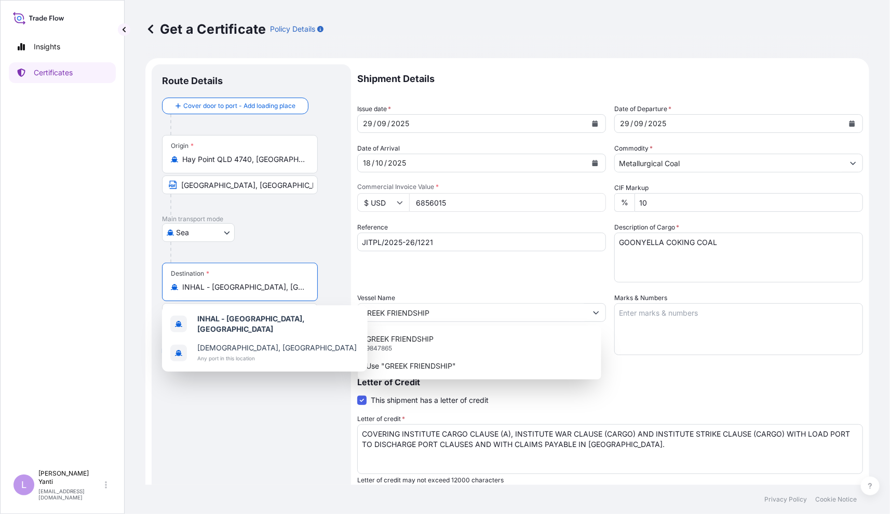
click at [274, 290] on input "INHAL - Haldia, India" at bounding box center [243, 287] width 123 height 10
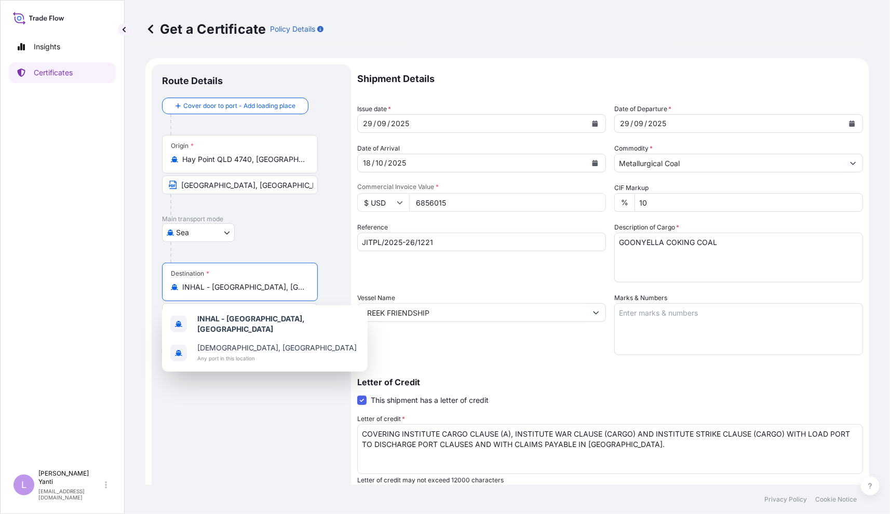
drag, startPoint x: 277, startPoint y: 289, endPoint x: 73, endPoint y: 286, distance: 203.5
click at [73, 286] on div "Insights Certificates L Lisy Yanti lisyanti@jswinternational.com Get a Certific…" at bounding box center [445, 257] width 890 height 514
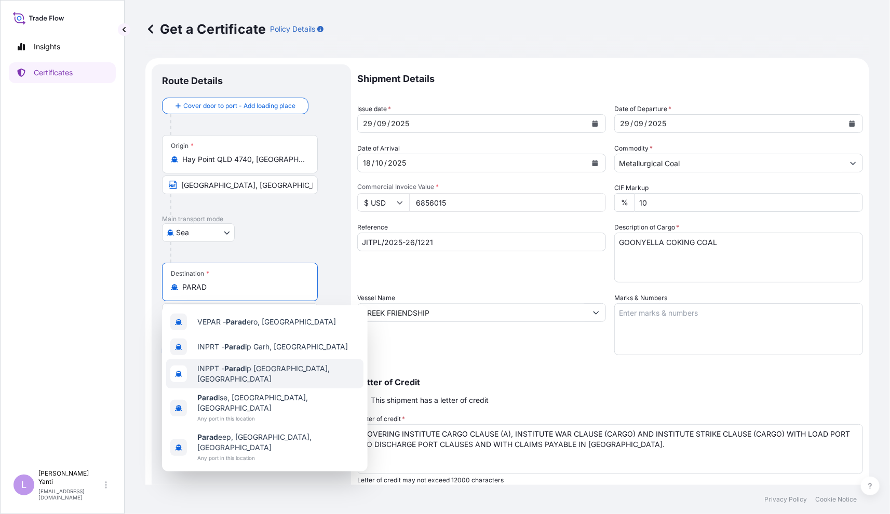
click at [318, 362] on div "INPPT - Parad ip Port, India" at bounding box center [264, 373] width 197 height 29
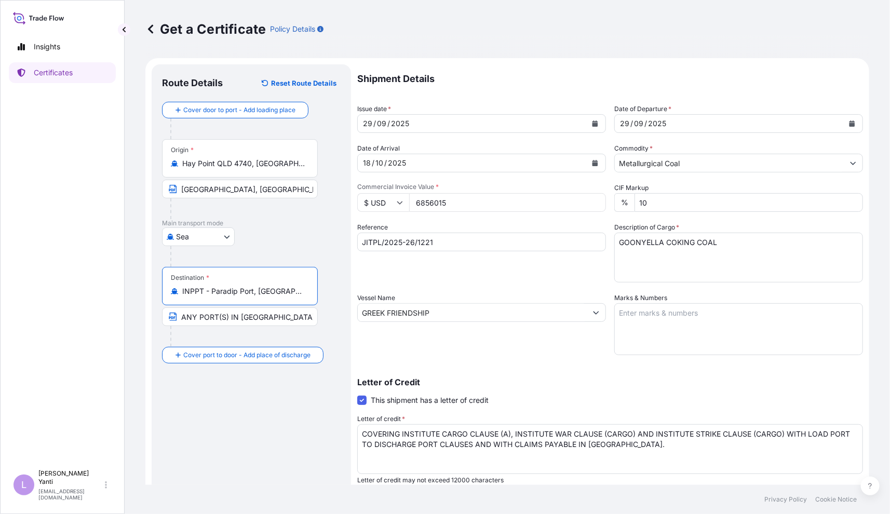
type input "INPPT - Paradip Port, India"
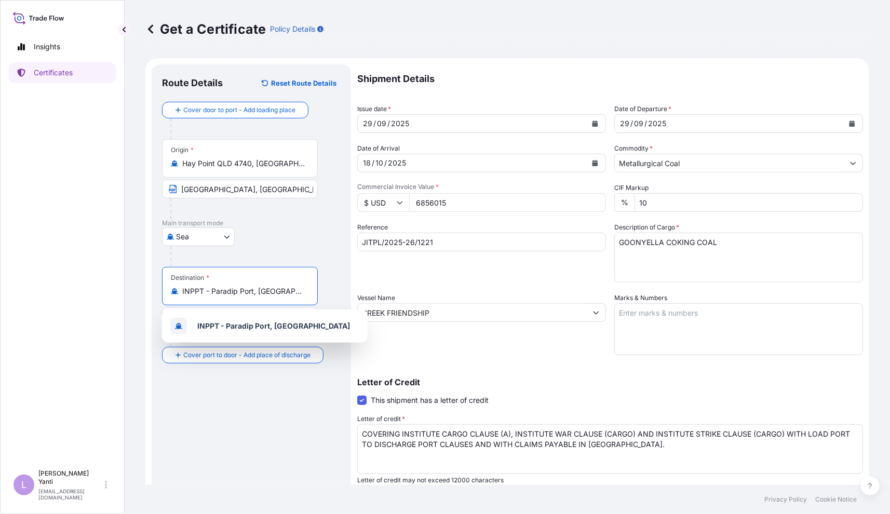
click at [251, 309] on div "INPPT - Paradip Port, India" at bounding box center [265, 325] width 206 height 33
click at [265, 196] on input "PORT OF HAY POINT, QUEENSLAND, AUSTRALIA" at bounding box center [240, 189] width 156 height 19
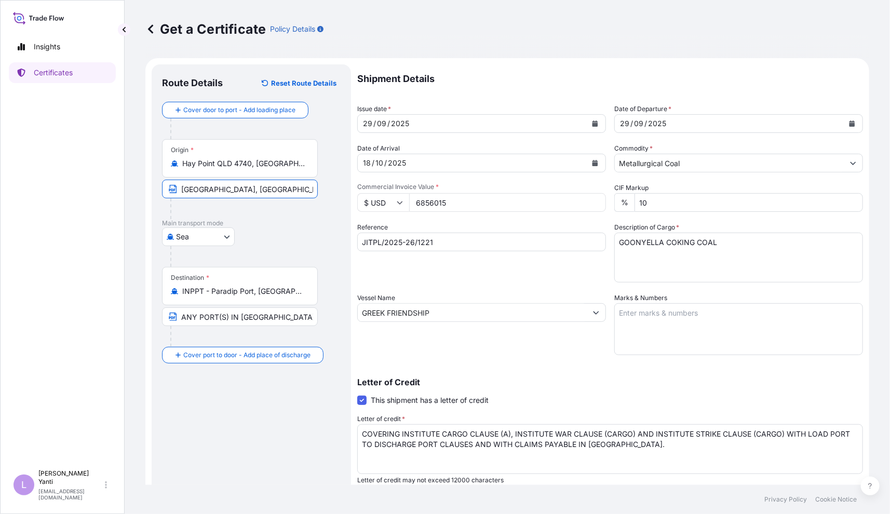
paste input "HAY POINT COAL TERMINAL"
type input "HAY POINT COAL TERMINAL, AUSTRALIA"
click at [287, 402] on div "Route Details Reset Route Details Cover door to port - Add loading place Place …" at bounding box center [251, 346] width 179 height 542
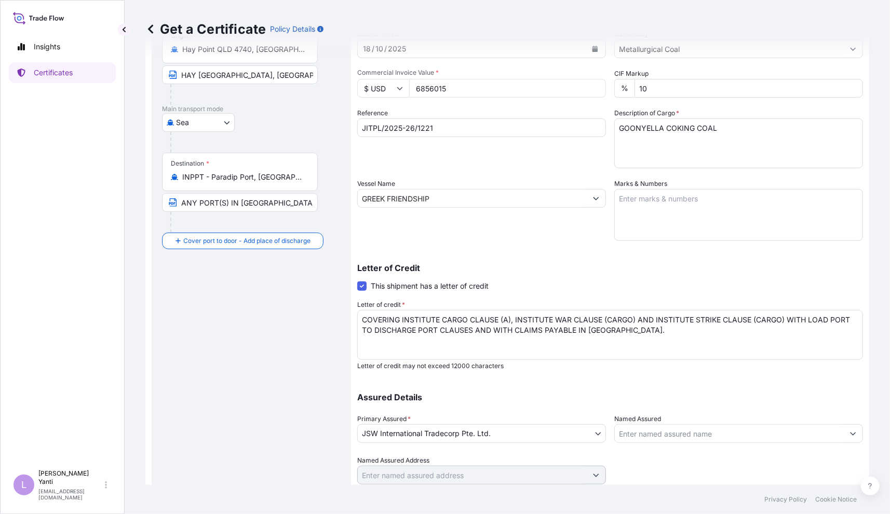
scroll to position [134, 0]
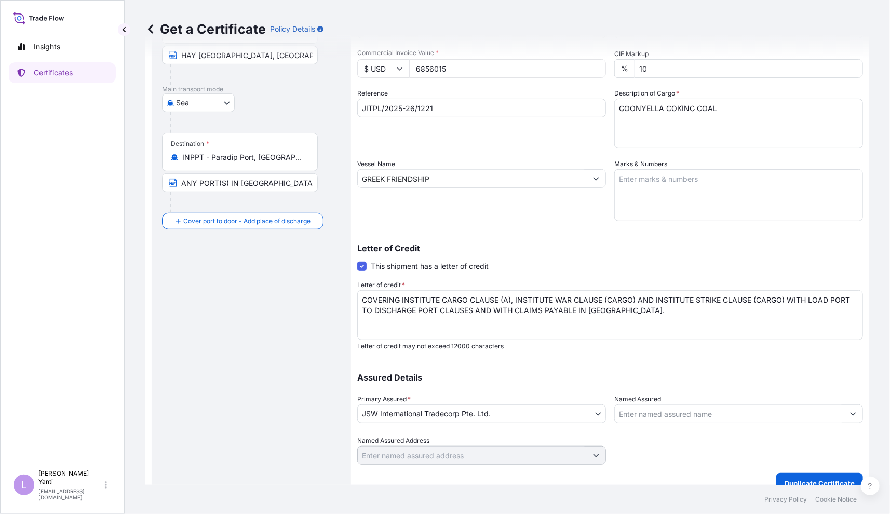
click at [360, 269] on span at bounding box center [361, 266] width 9 height 9
click at [357, 261] on input "This shipment has a letter of credit" at bounding box center [357, 261] width 0 height 0
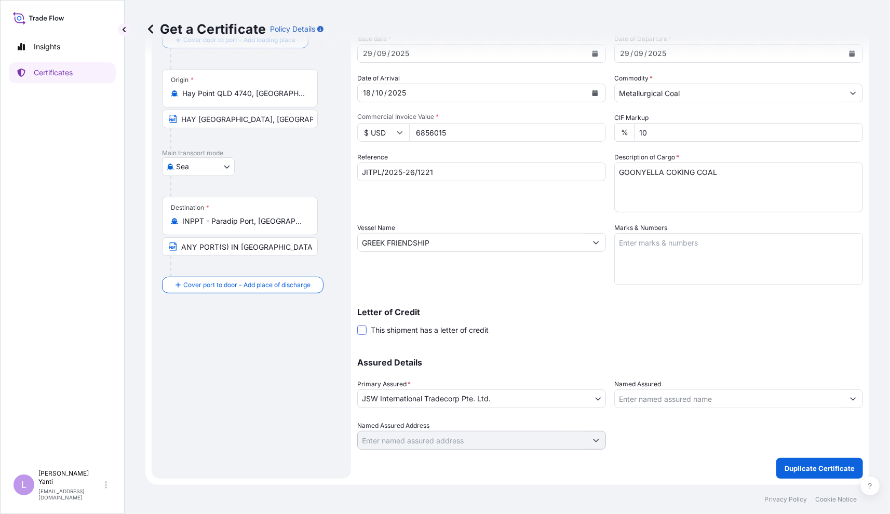
scroll to position [70, 0]
click at [362, 331] on span at bounding box center [361, 330] width 9 height 9
click at [357, 325] on input "This shipment has a letter of credit" at bounding box center [357, 325] width 0 height 0
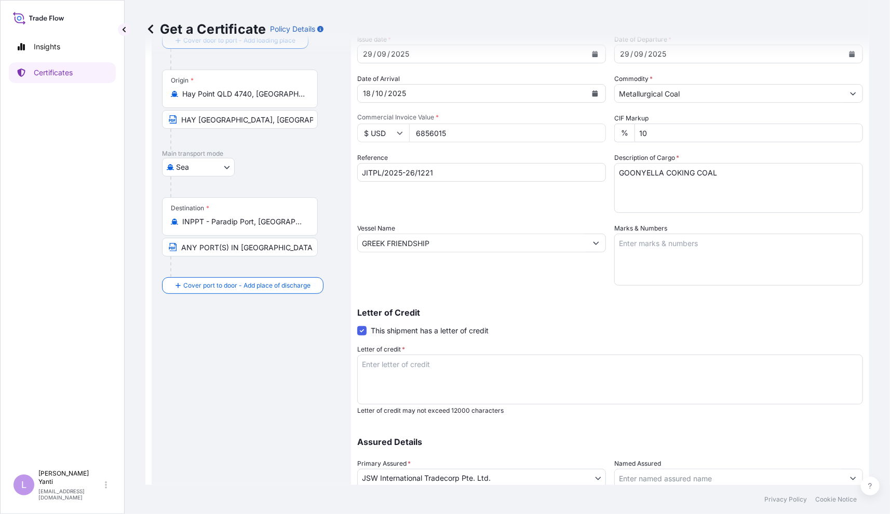
click at [450, 372] on textarea "COVERING INSTITUTE CARGO CLAUSE (A), INSTITUTE WAR CLAUSE (CARGO) AND INSTITUTE…" at bounding box center [610, 380] width 506 height 50
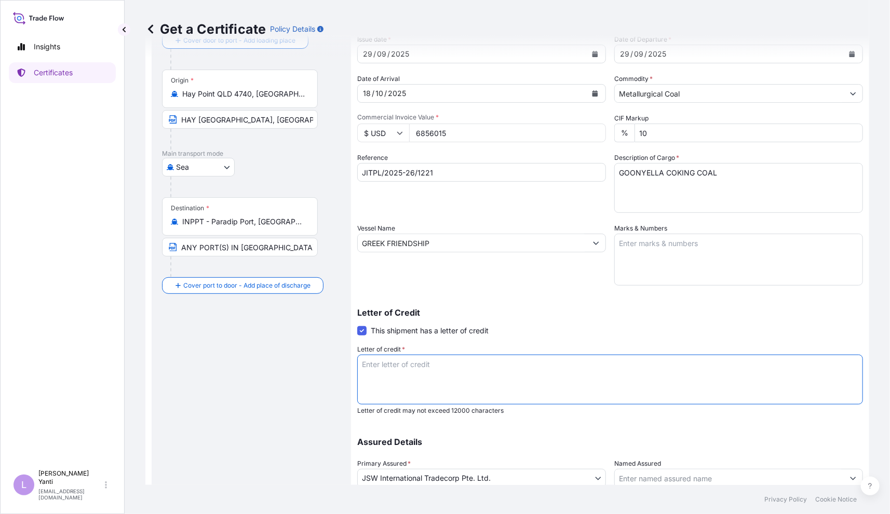
paste textarea "HAY POINT COAL TERMINAL, AUSTRALIA"
type textarea "HAY POINT COAL TERMINAL, AUSTRALIA"
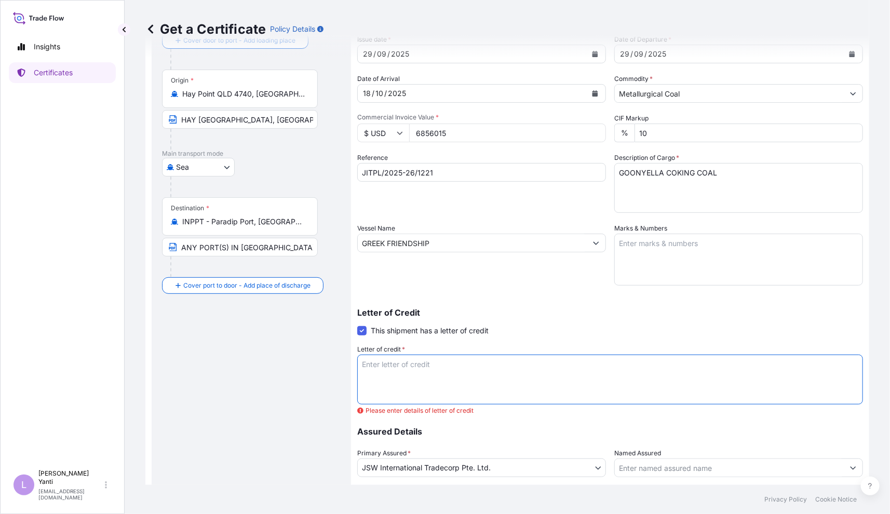
scroll to position [138, 0]
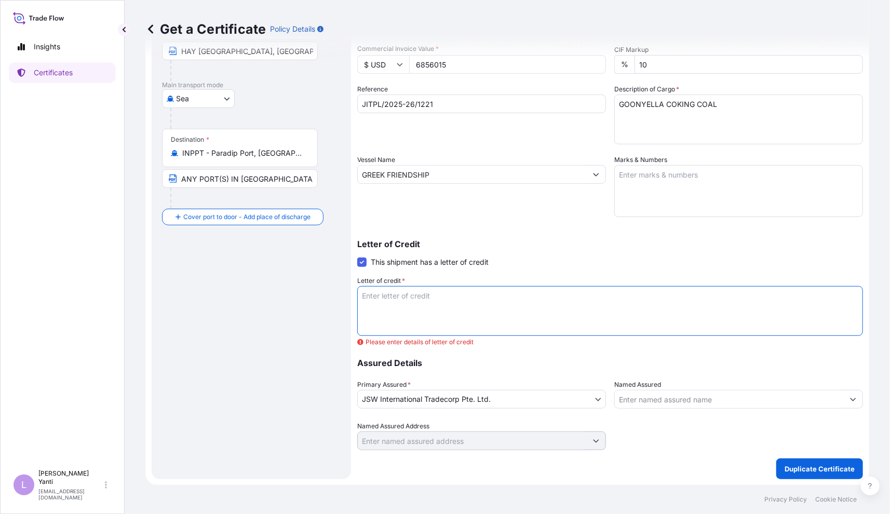
click at [554, 344] on div "Shipment Details Issue date * 29 / 09 / 2025 Date of Departure * 29 / 09 / 2025…" at bounding box center [610, 188] width 506 height 524
click at [426, 317] on textarea "COVERING INSTITUTE CARGO CLAUSE (A), INSTITUTE WAR CLAUSE (CARGO) AND INSTITUTE…" at bounding box center [610, 311] width 506 height 50
paste textarea "MADE OUT TO ORDER AND BLANK ENDORSED FOR 110 PERCENT OF THE INVOICE VALUE COVER…"
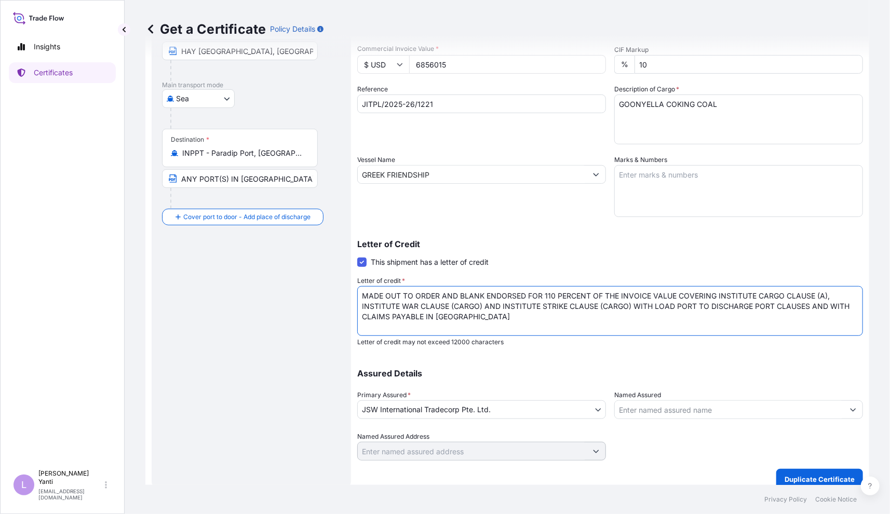
scroll to position [1, 0]
type textarea "MADE OUT TO ORDER AND BLANK ENDORSED FOR 110 PERCENT OF THE INVOICE VALUE COVER…"
drag, startPoint x: 510, startPoint y: 324, endPoint x: 255, endPoint y: 283, distance: 258.2
click at [255, 283] on form "Route Details Reset Route Details Cover door to port - Add loading place Place …" at bounding box center [507, 208] width 724 height 576
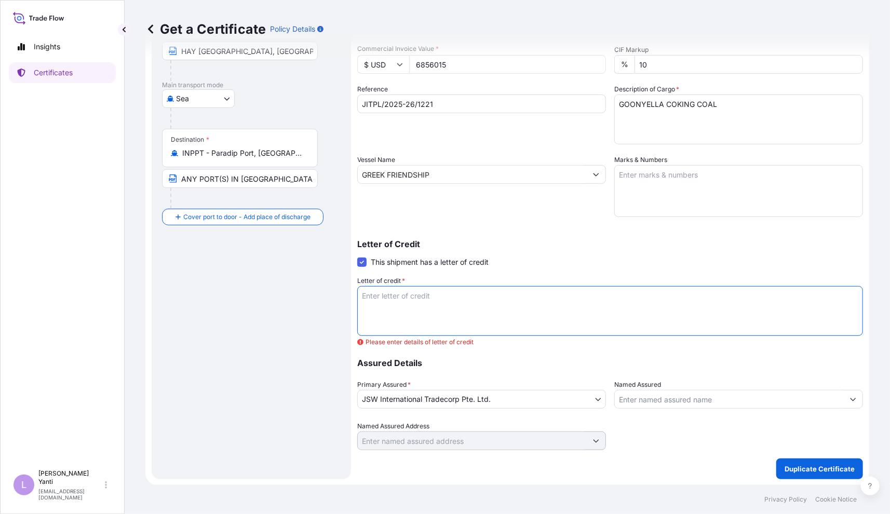
click at [359, 263] on span at bounding box center [361, 261] width 9 height 9
click at [357, 256] on input "This shipment has a letter of credit" at bounding box center [357, 256] width 0 height 0
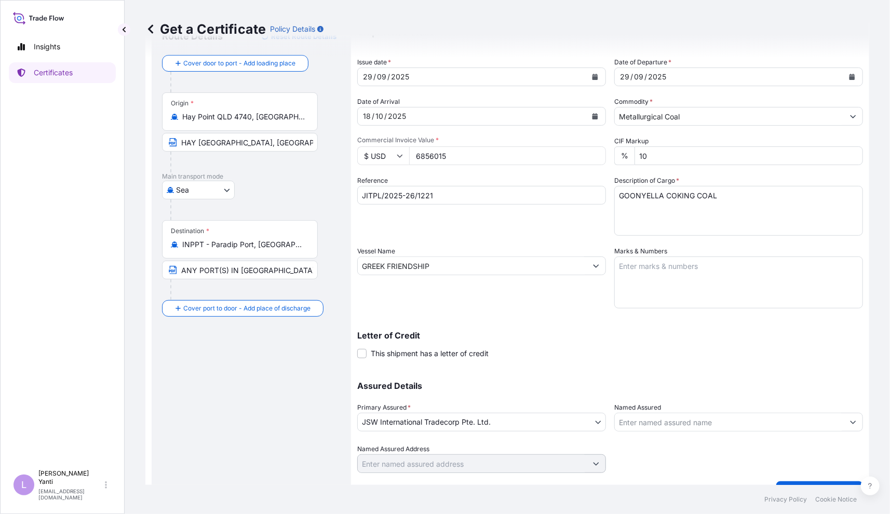
scroll to position [70, 0]
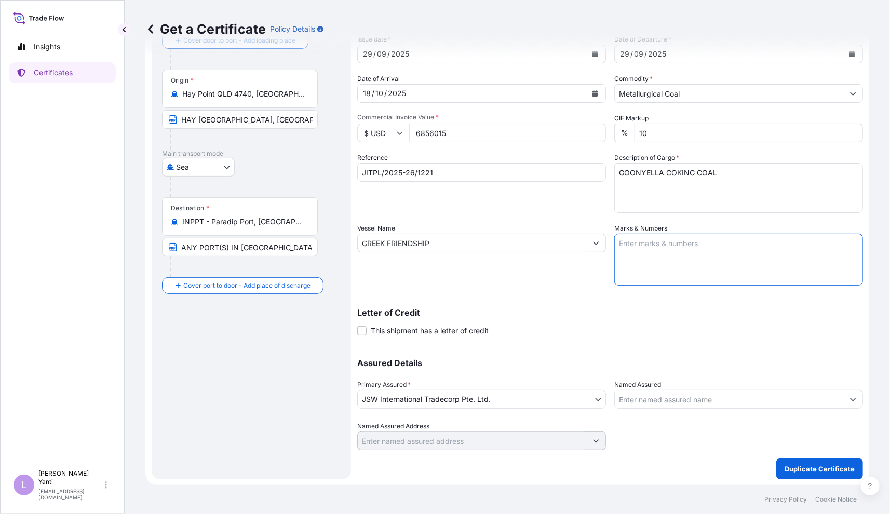
click at [676, 244] on textarea "Marks & Numbers" at bounding box center [738, 260] width 249 height 52
paste textarea "MADE OUT TO ORDER AND BLANK ENDORSED FOR 110 PERCENT OF THE INVOICE VALUE COVER…"
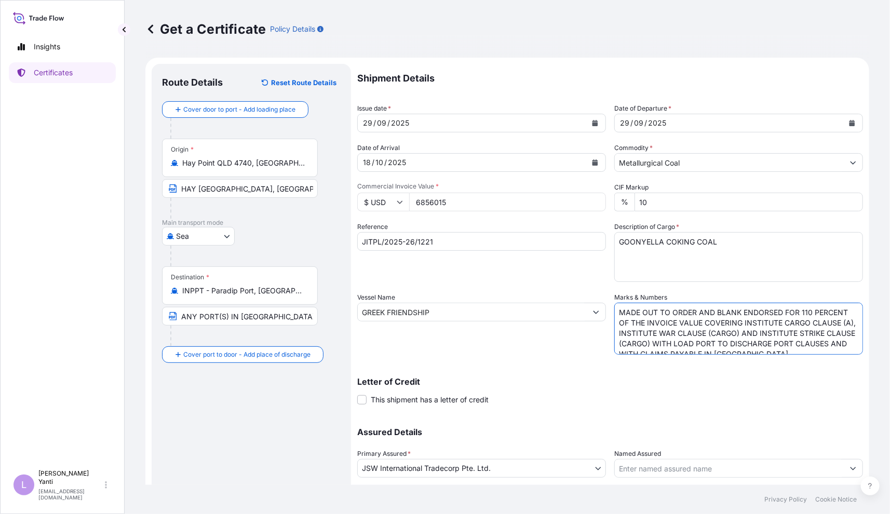
scroll to position [0, 0]
click at [781, 313] on textarea "MADE OUT TO ORDER AND BLANK ENDORSED FOR 110 PERCENT OF THE INVOICE VALUE COVER…" at bounding box center [738, 329] width 249 height 52
drag, startPoint x: 645, startPoint y: 321, endPoint x: 522, endPoint y: 307, distance: 124.3
click at [522, 307] on div "Shipment Details Issue date * 29 / 09 / 2025 Date of Departure * 29 / 09 / 2025…" at bounding box center [610, 291] width 506 height 455
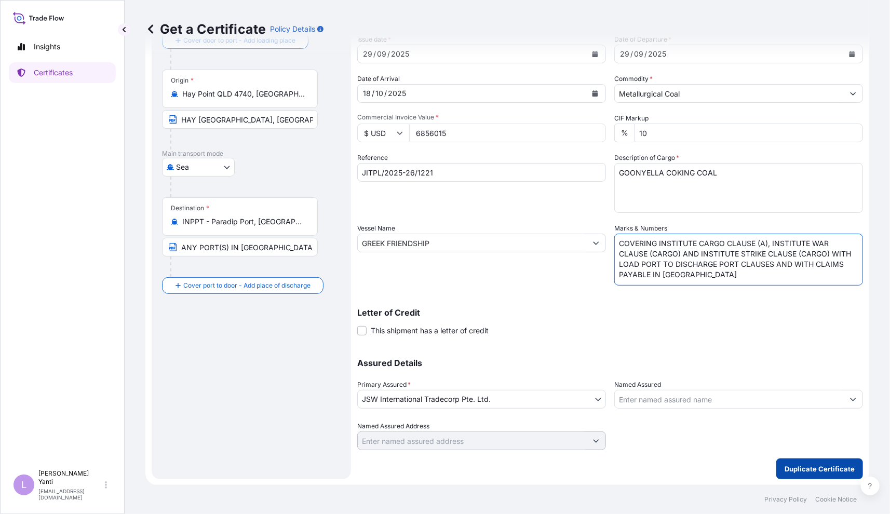
type textarea "COVERING INSTITUTE CARGO CLAUSE (A), INSTITUTE WAR CLAUSE (CARGO) AND INSTITUTE…"
click at [792, 466] on p "Duplicate Certificate" at bounding box center [819, 469] width 70 height 10
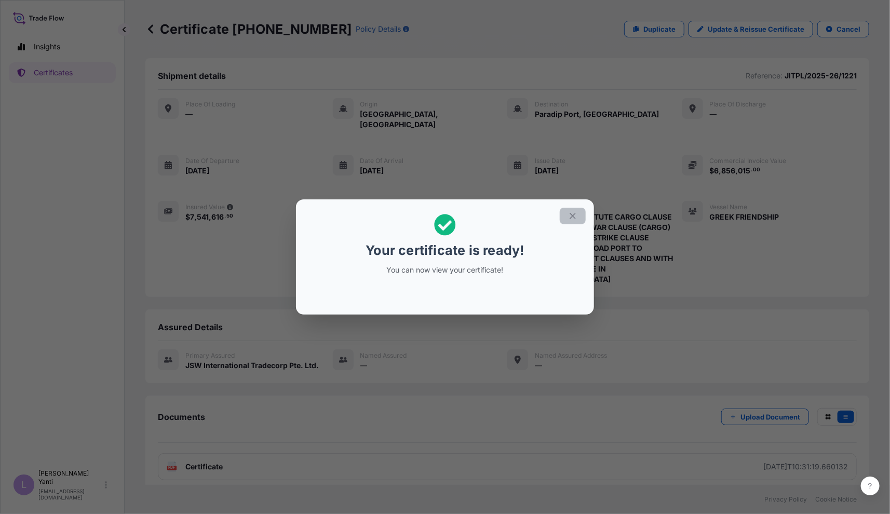
click at [569, 220] on icon "button" at bounding box center [572, 215] width 9 height 9
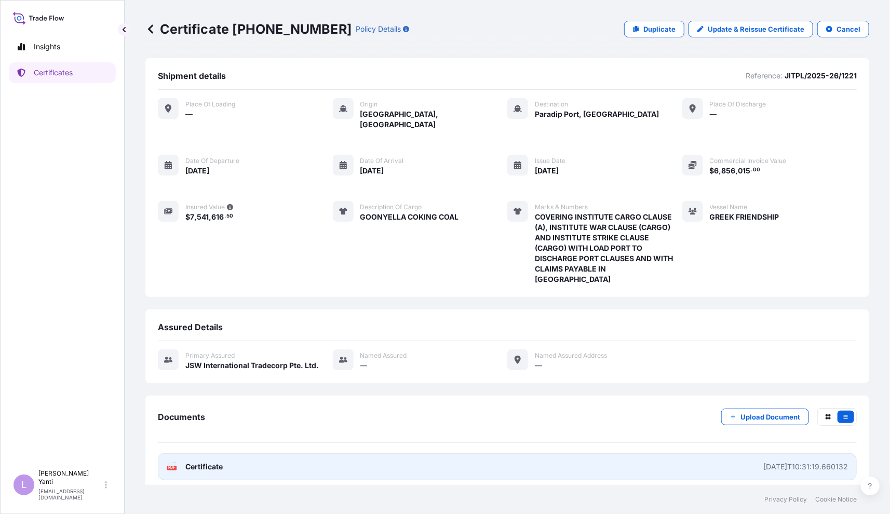
click at [213, 461] on span "Certificate" at bounding box center [203, 466] width 37 height 10
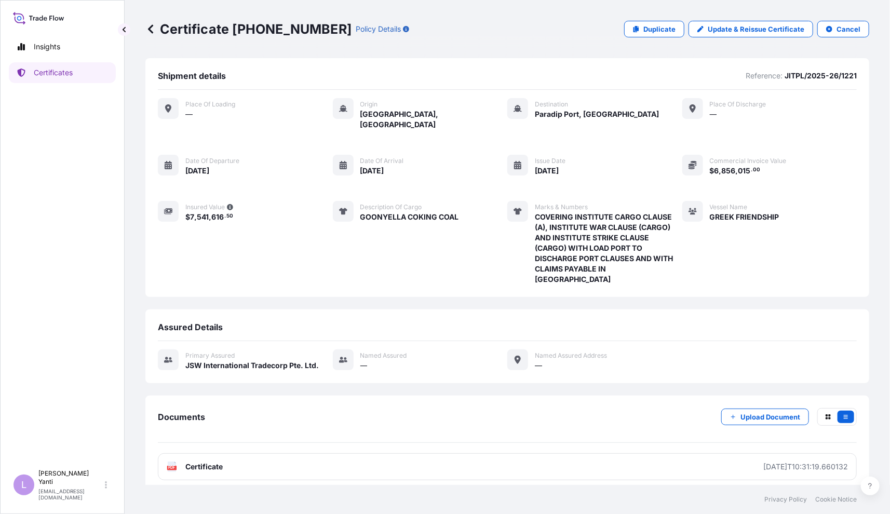
click at [418, 43] on div "Certificate 32012-75-1 Policy Details Duplicate Update & Reissue Certificate Ca…" at bounding box center [507, 29] width 724 height 58
click at [655, 30] on p "Duplicate" at bounding box center [659, 29] width 32 height 10
select select "Sea"
select select "32012"
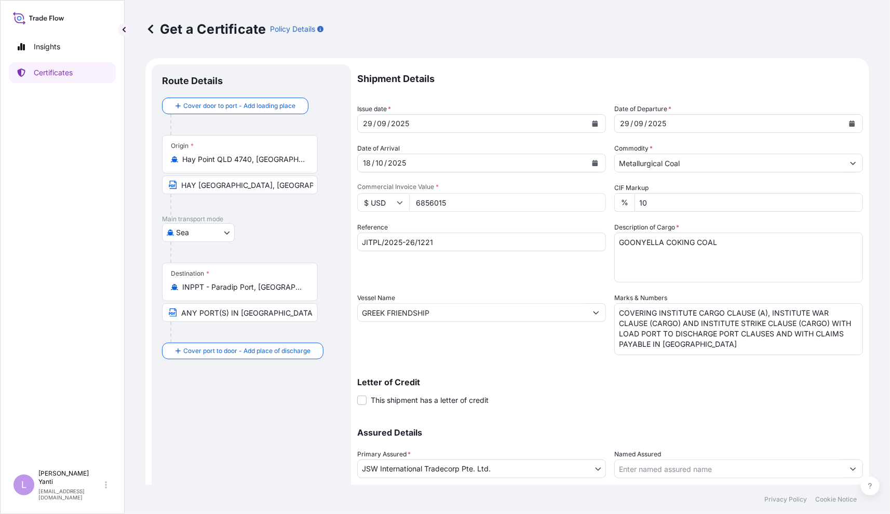
click at [414, 286] on div "Shipment Details Issue date * 29 / 09 / 2025 Date of Departure * 29 / 09 / 2025…" at bounding box center [610, 291] width 506 height 455
drag, startPoint x: 396, startPoint y: 204, endPoint x: 329, endPoint y: 204, distance: 67.0
click at [329, 204] on form "Route Details Cover door to port - Add loading place Place of loading Road / In…" at bounding box center [507, 306] width 724 height 497
paste input "3190923"
type input "3190923"
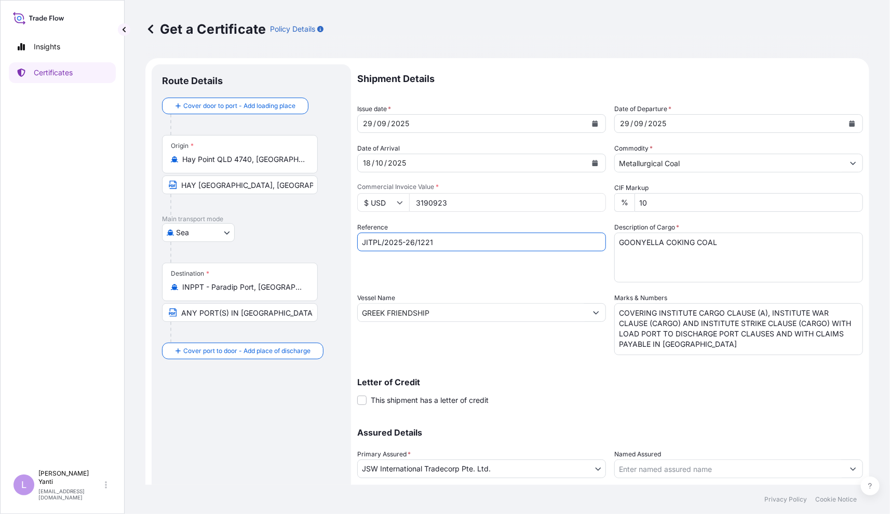
click at [451, 238] on input "JITPL/2025-26/1221" at bounding box center [481, 242] width 249 height 19
type input "JITPL/2025-26/1222"
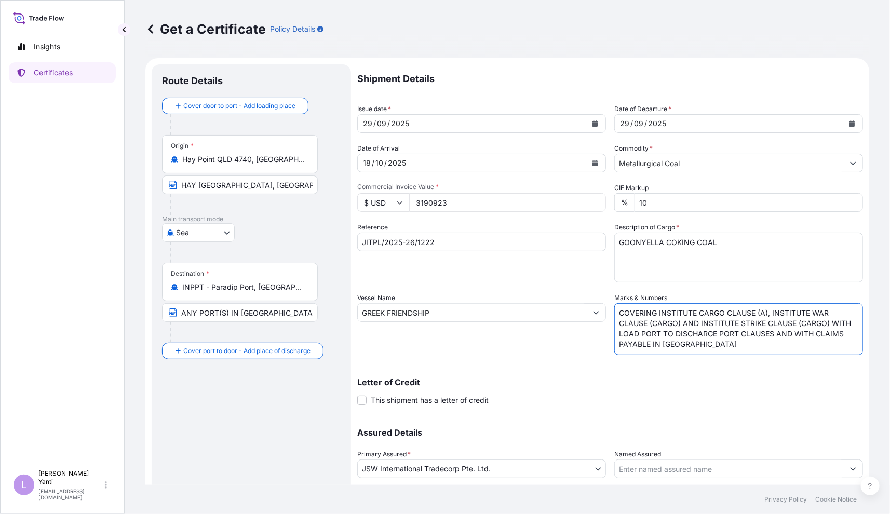
click at [821, 344] on textarea "COVERING INSTITUTE CARGO CLAUSE (A), INSTITUTE WAR CLAUSE (CARGO) AND INSTITUTE…" at bounding box center [738, 329] width 249 height 52
drag, startPoint x: 729, startPoint y: 341, endPoint x: 530, endPoint y: 293, distance: 204.5
click at [530, 293] on div "Shipment Details Issue date * 29 / 09 / 2025 Date of Departure * 29 / 09 / 2025…" at bounding box center [610, 291] width 506 height 455
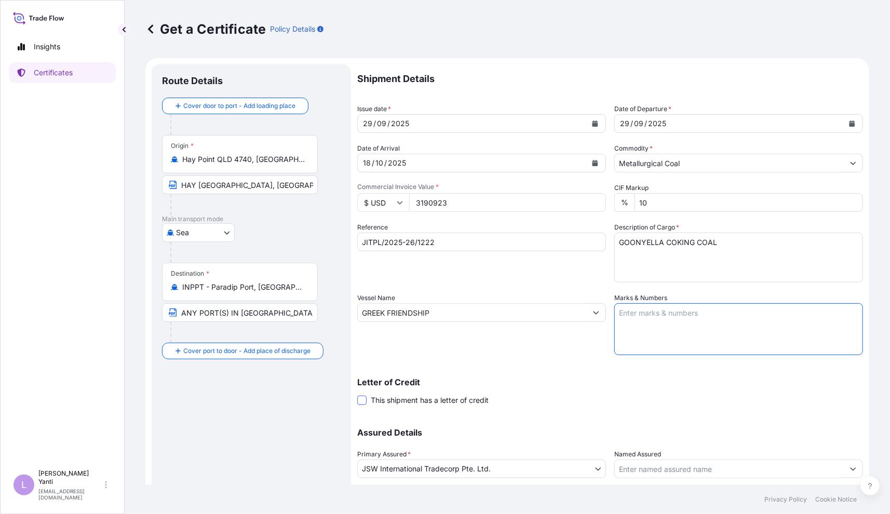
click at [363, 399] on span at bounding box center [361, 400] width 9 height 9
click at [357, 395] on input "This shipment has a letter of credit" at bounding box center [357, 395] width 0 height 0
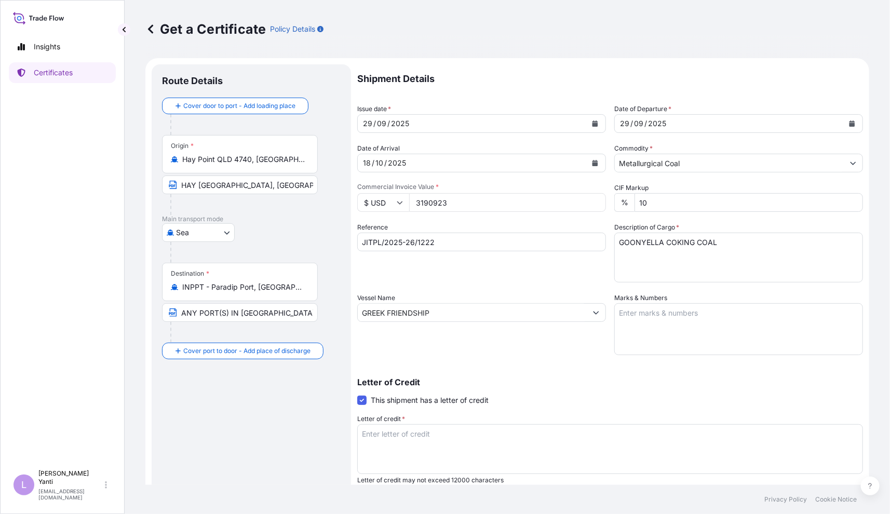
click at [454, 436] on textarea "Letter of credit *" at bounding box center [610, 449] width 506 height 50
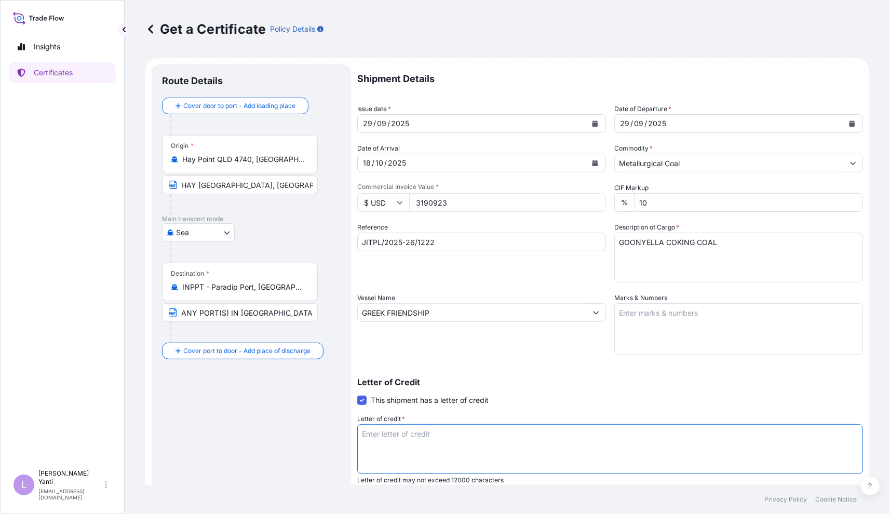
paste textarea "MADE OUT TO ORDER AND BLANK ENDORSED FOR 110 PERCENT OF THE INVOICE VALUE COVER…"
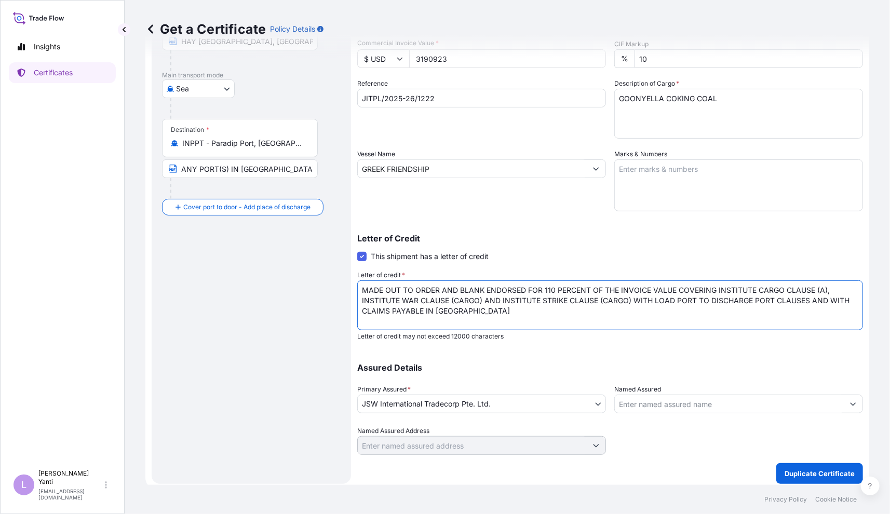
scroll to position [148, 0]
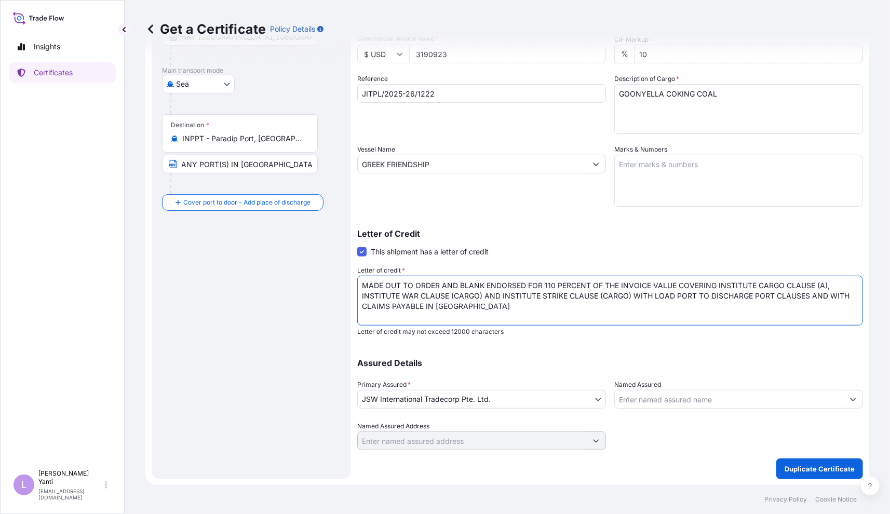
type textarea "MADE OUT TO ORDER AND BLANK ENDORSED FOR 110 PERCENT OF THE INVOICE VALUE COVER…"
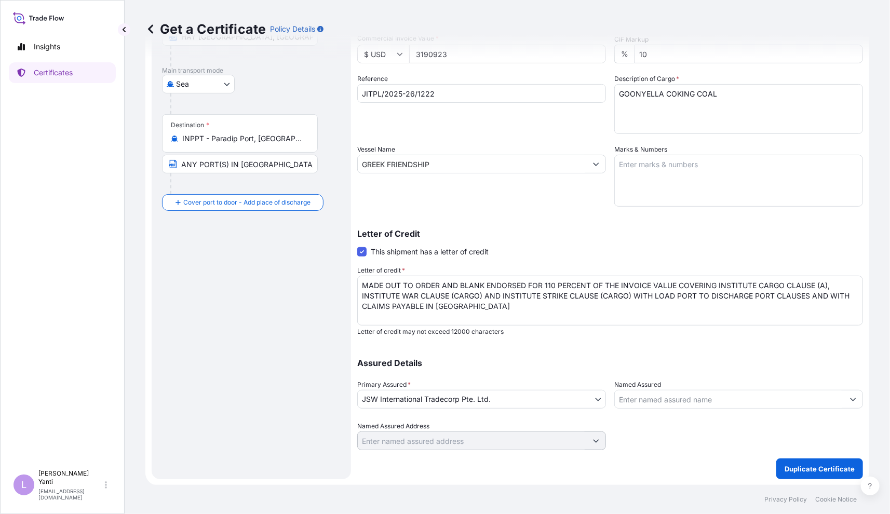
click at [577, 480] on form "Route Details Cover door to port - Add loading place Place of loading Road / In…" at bounding box center [507, 198] width 724 height 576
click at [696, 400] on input "Named Assured" at bounding box center [729, 399] width 229 height 19
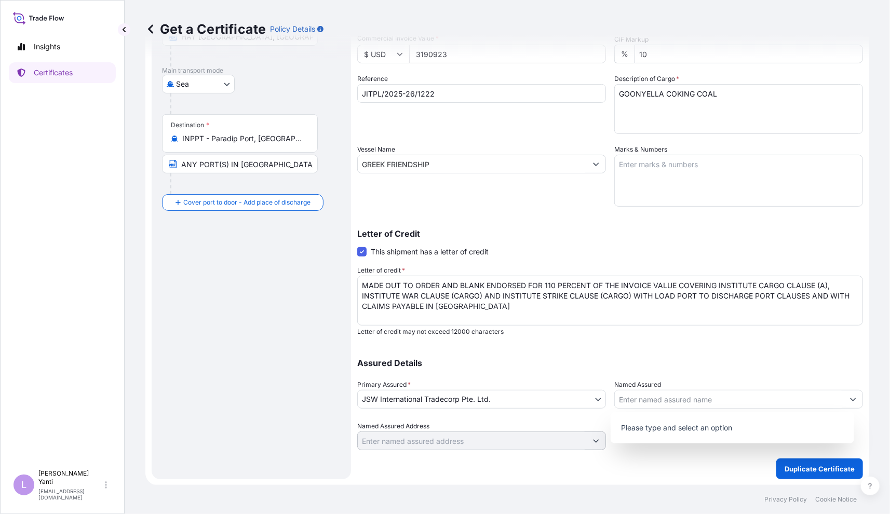
click at [433, 465] on div "Shipment Details Issue date * 29 / 09 / 2025 Date of Departure * 29 / 09 / 2025…" at bounding box center [610, 197] width 506 height 563
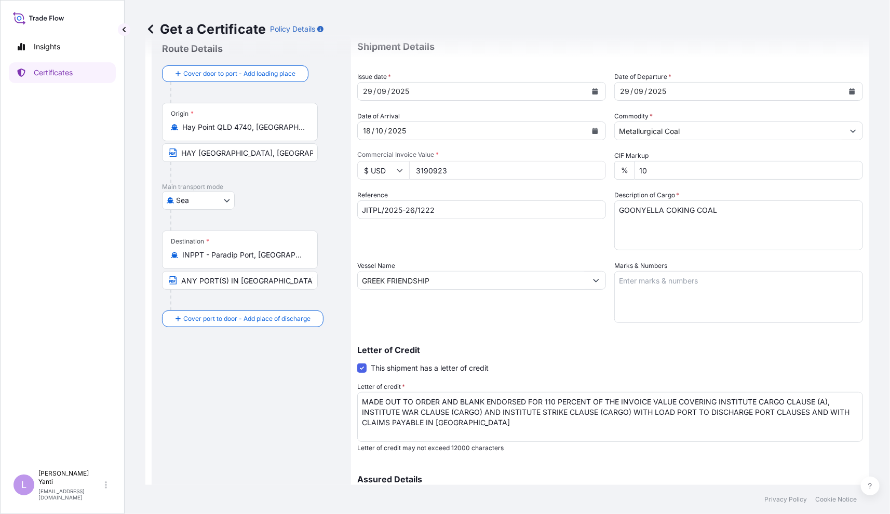
scroll to position [14, 0]
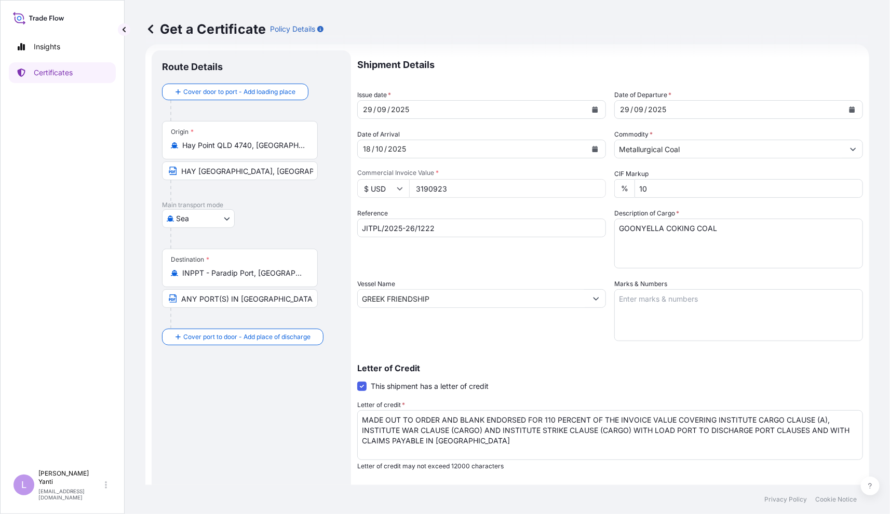
click at [228, 405] on div "Route Details Cover door to port - Add loading place Place of loading Road / In…" at bounding box center [251, 332] width 179 height 542
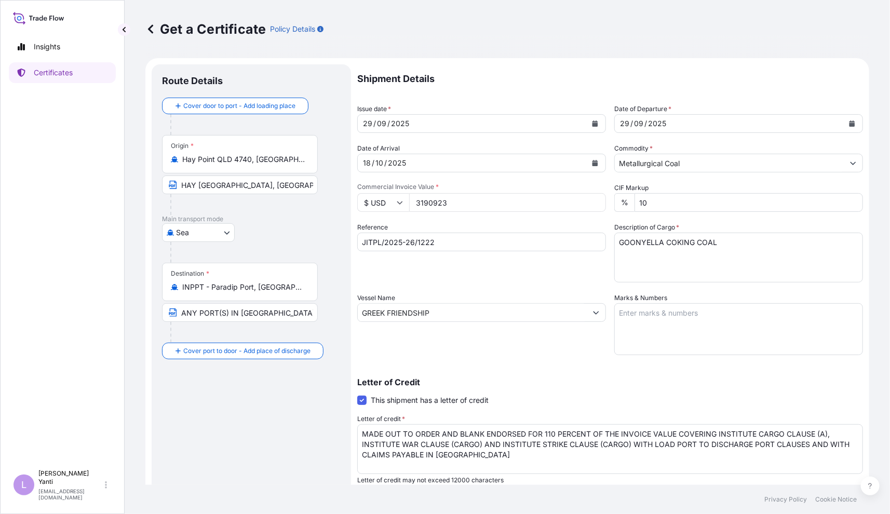
scroll to position [134, 0]
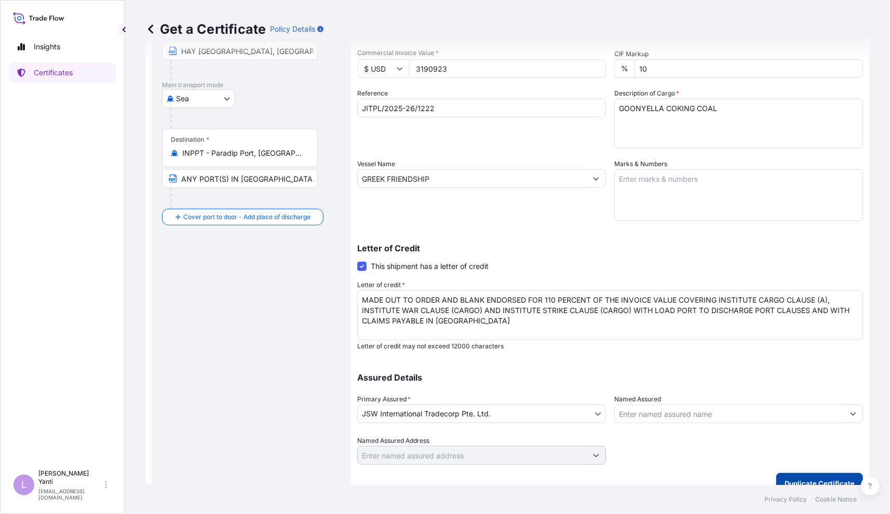
click at [801, 482] on p "Duplicate Certificate" at bounding box center [819, 483] width 70 height 10
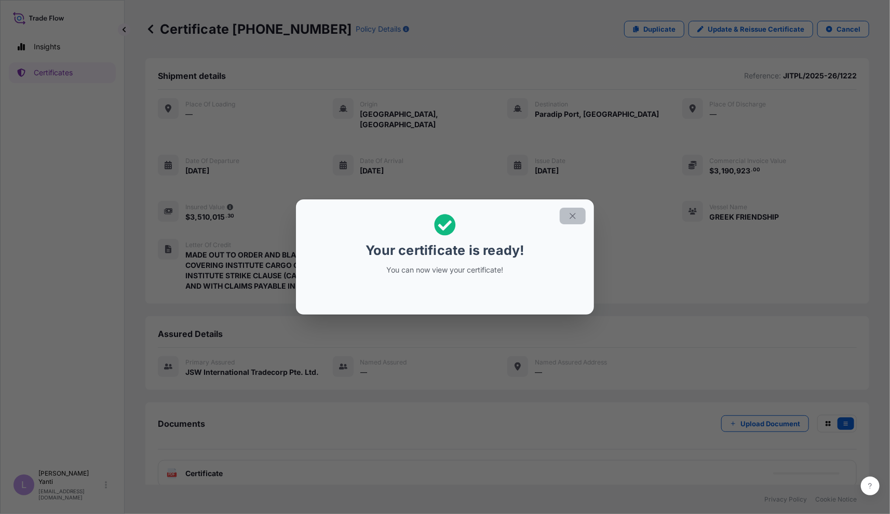
click at [578, 210] on button "button" at bounding box center [573, 216] width 26 height 17
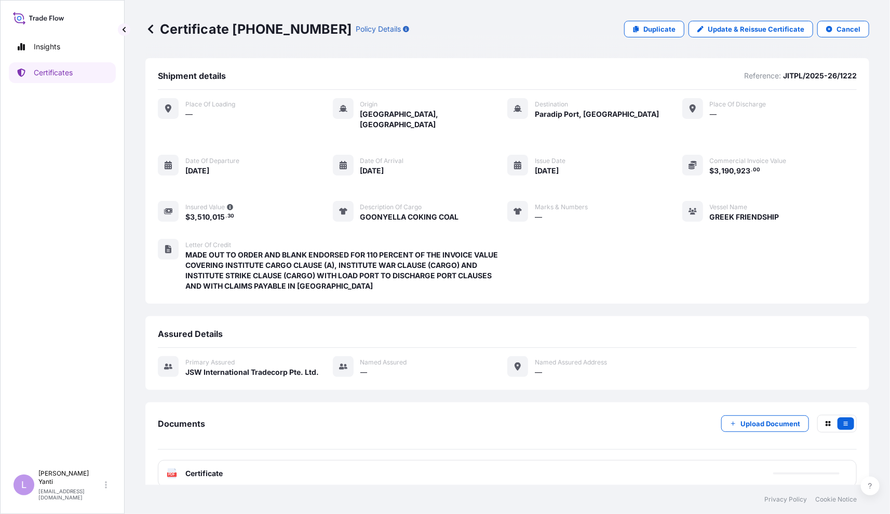
scroll to position [6, 0]
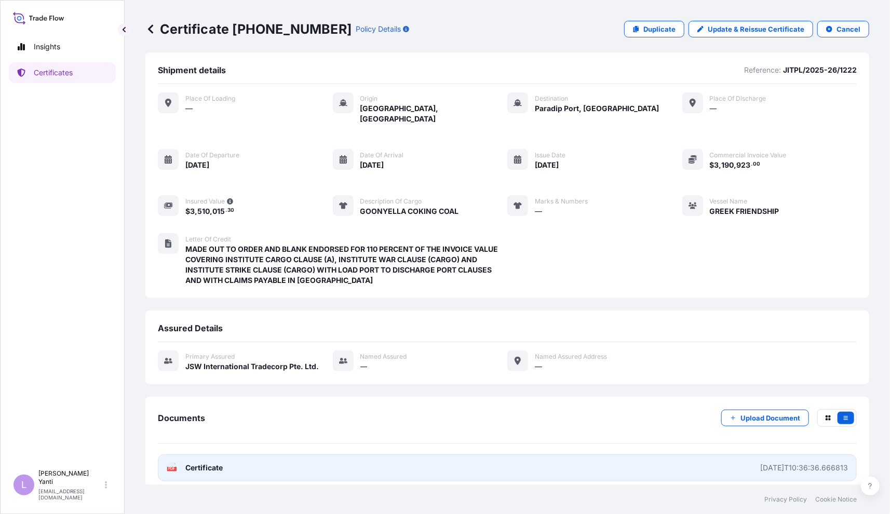
click at [760, 463] on div "2025-10-10T10:36:36.666813" at bounding box center [804, 468] width 88 height 10
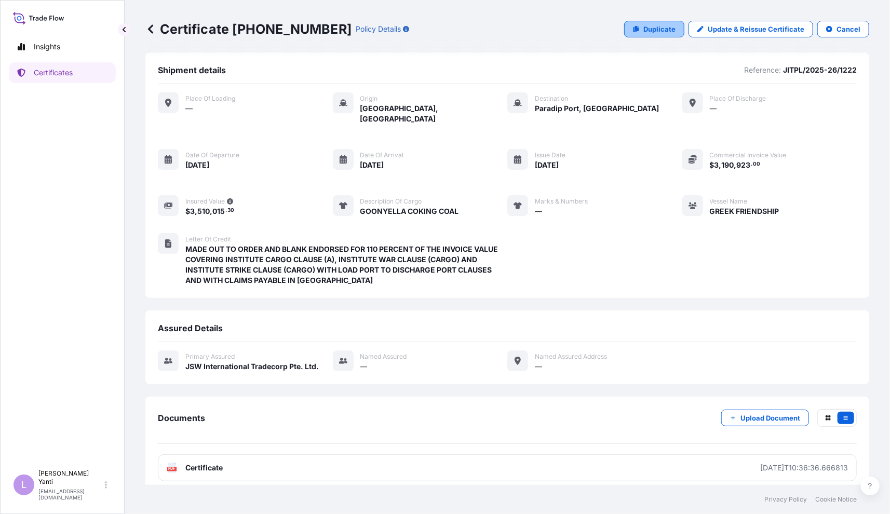
click at [633, 30] on icon at bounding box center [636, 29] width 6 height 6
select select "Sea"
select select "32012"
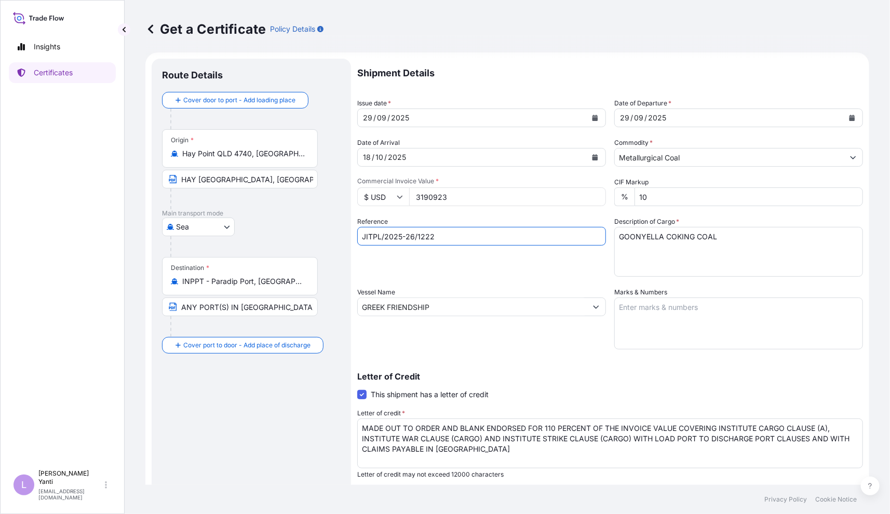
click at [438, 232] on input "JITPL/2025-26/1222" at bounding box center [481, 236] width 249 height 19
type input "JITPL/2025-26/1223A"
click at [364, 334] on div "Vessel Name GREEK FRIENDSHIP" at bounding box center [481, 318] width 249 height 62
drag, startPoint x: 459, startPoint y: 192, endPoint x: 381, endPoint y: 192, distance: 77.9
click at [381, 192] on div "$ USD 3190923" at bounding box center [481, 196] width 249 height 19
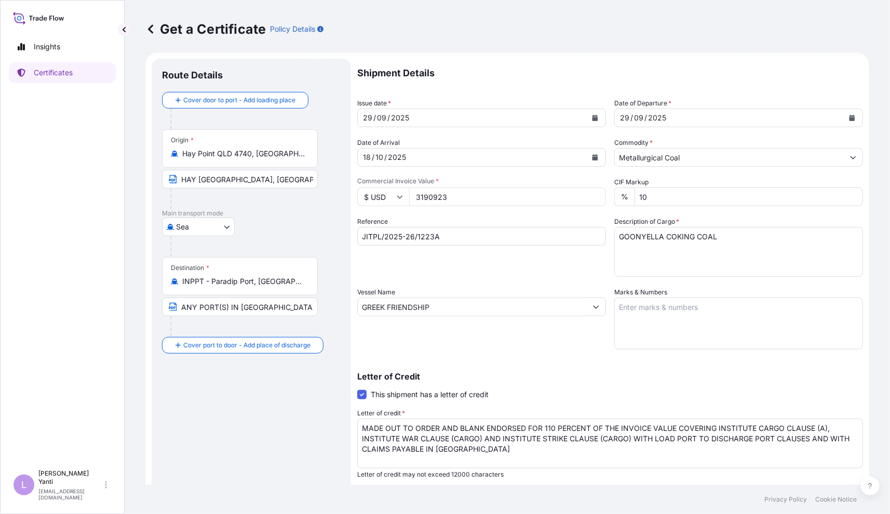
paste input "1009450.00"
type input "1009450.00"
click at [248, 393] on div "Route Details Cover door to port - Add loading place Place of loading Road / In…" at bounding box center [251, 340] width 179 height 542
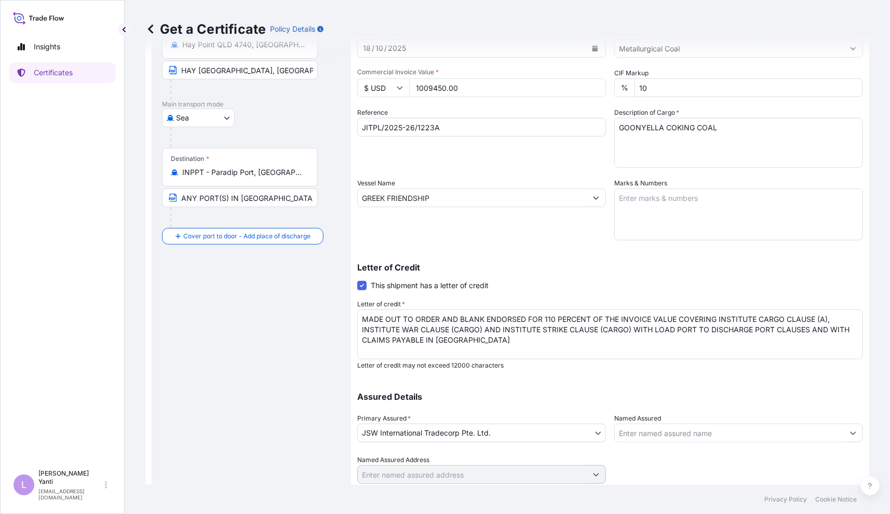
scroll to position [140, 0]
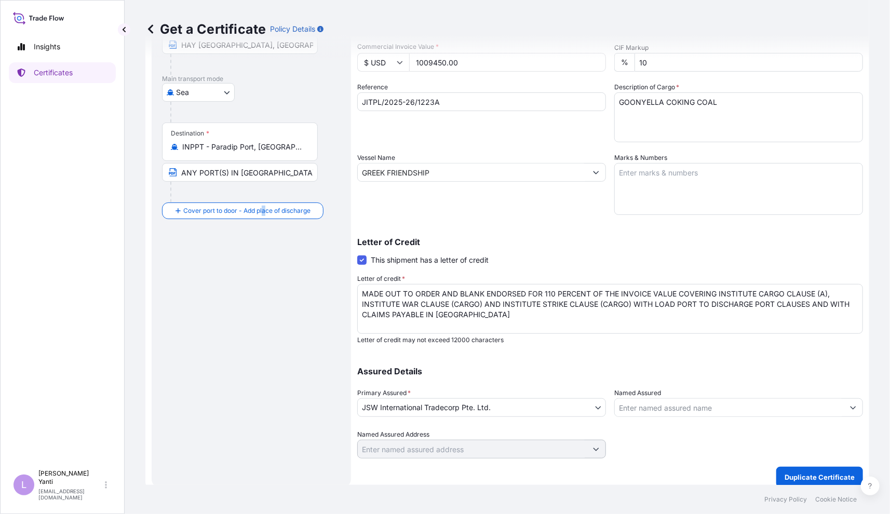
click at [265, 354] on div "Route Details Cover door to port - Add loading place Place of loading Road / In…" at bounding box center [251, 206] width 179 height 542
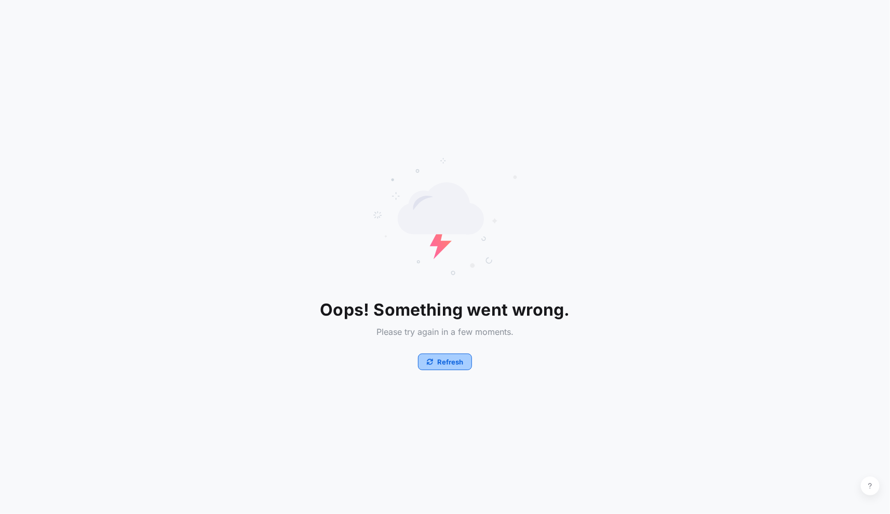
click at [436, 360] on button "Refresh" at bounding box center [445, 362] width 54 height 17
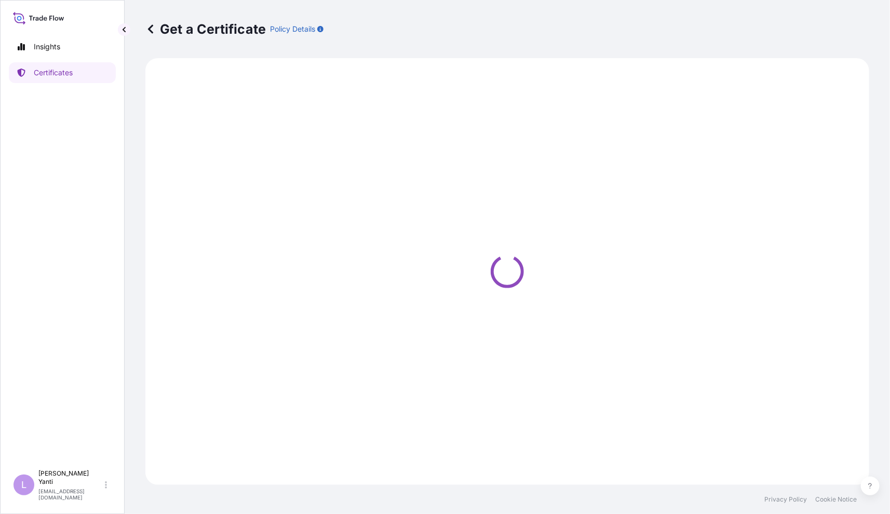
select select "Sea"
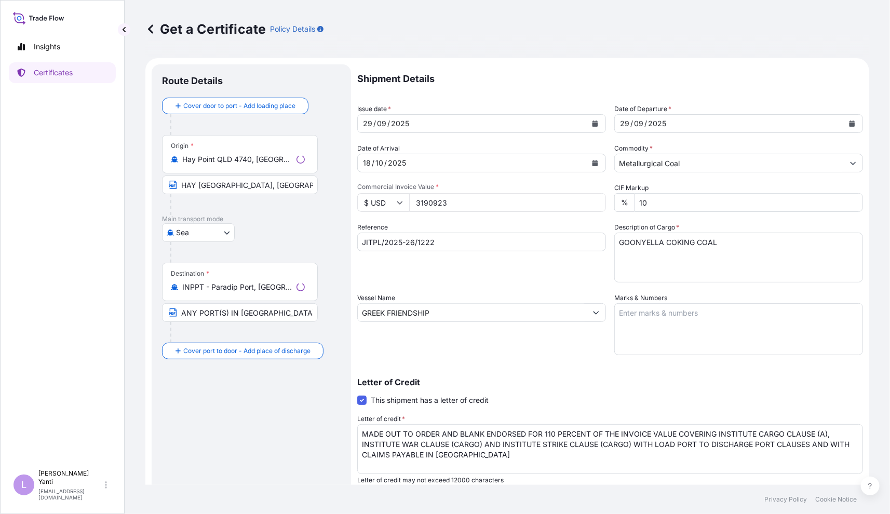
select select "32012"
click at [725, 273] on textarea "GOONYELLA COKING COAL" at bounding box center [738, 258] width 249 height 50
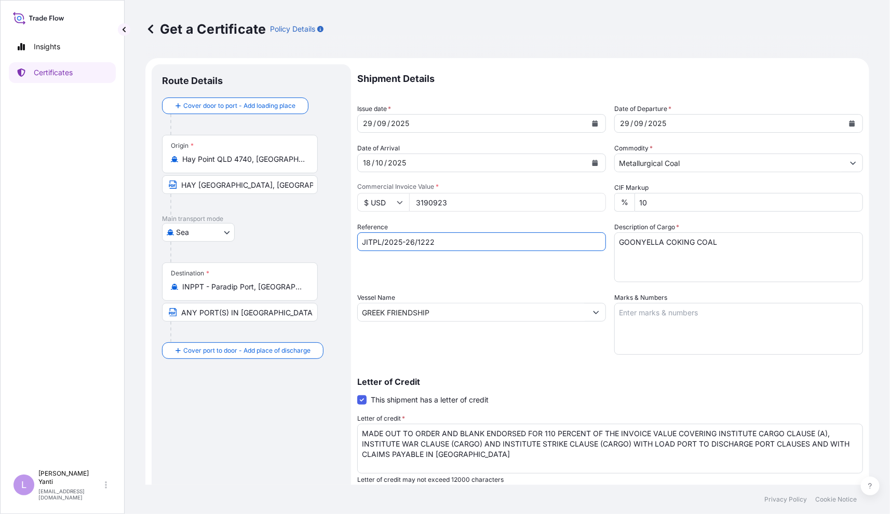
click at [453, 237] on input "JITPL/2025-26/1222" at bounding box center [481, 242] width 249 height 19
type input "JITPL/2025-26/1223"
click at [323, 310] on div "Destination * INPPT - Paradip Port, India ANY PORT(S) IN INDIA" at bounding box center [251, 303] width 179 height 80
drag, startPoint x: 442, startPoint y: 200, endPoint x: 347, endPoint y: 198, distance: 95.0
click at [347, 197] on form "Route Details Cover door to port - Add loading place Place of loading Road / In…" at bounding box center [507, 346] width 724 height 576
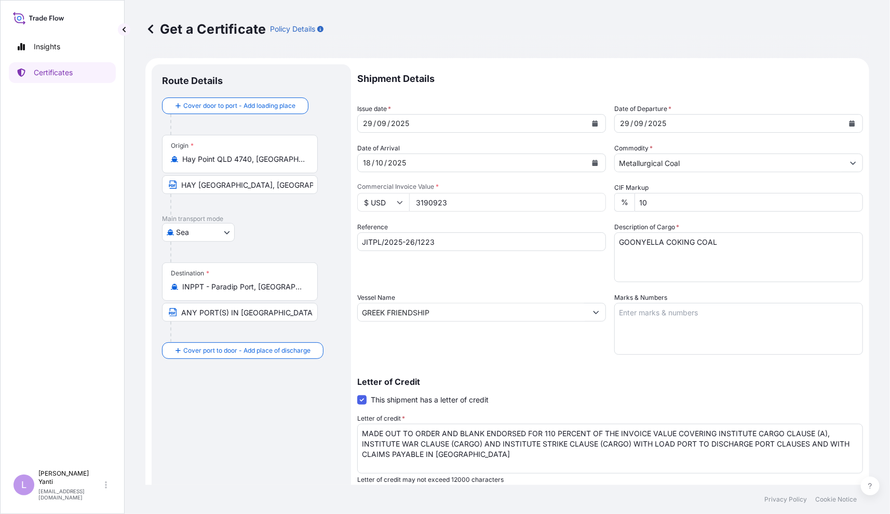
paste input "1009450.00"
type input "1009450.00"
click at [506, 348] on div "Vessel Name GREEK FRIENDSHIP" at bounding box center [481, 324] width 249 height 62
click at [403, 257] on div "Reference JITPL/2025-26/1223" at bounding box center [481, 252] width 249 height 60
click at [480, 450] on textarea "MADE OUT TO ORDER AND BLANK ENDORSED FOR 110 PERCENT OF THE INVOICE VALUE COVER…" at bounding box center [610, 449] width 506 height 50
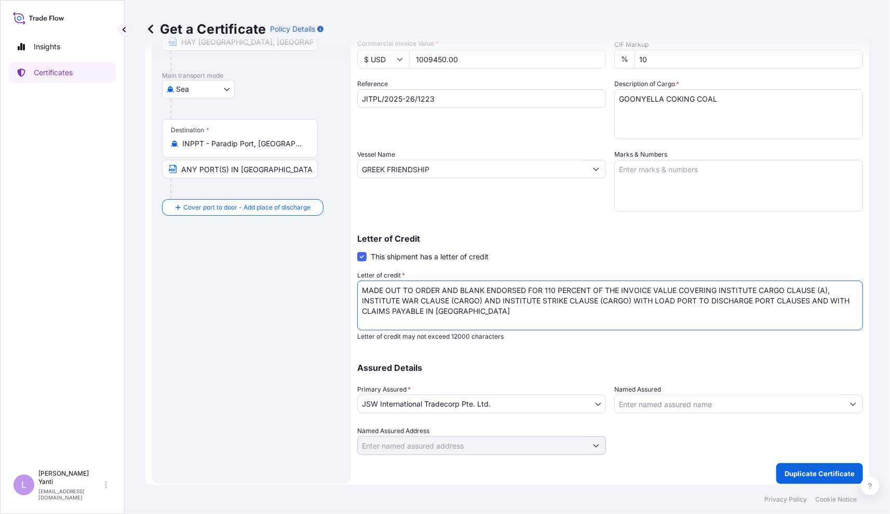
scroll to position [148, 0]
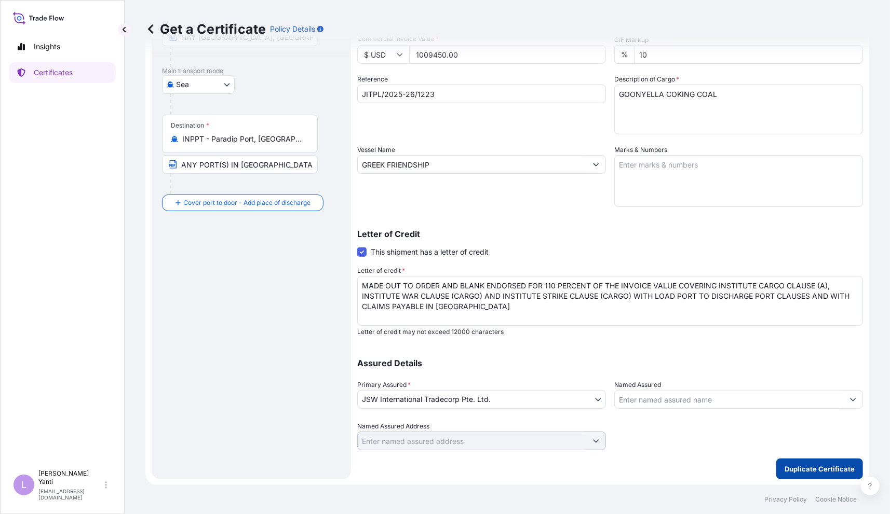
click at [790, 465] on p "Duplicate Certificate" at bounding box center [819, 469] width 70 height 10
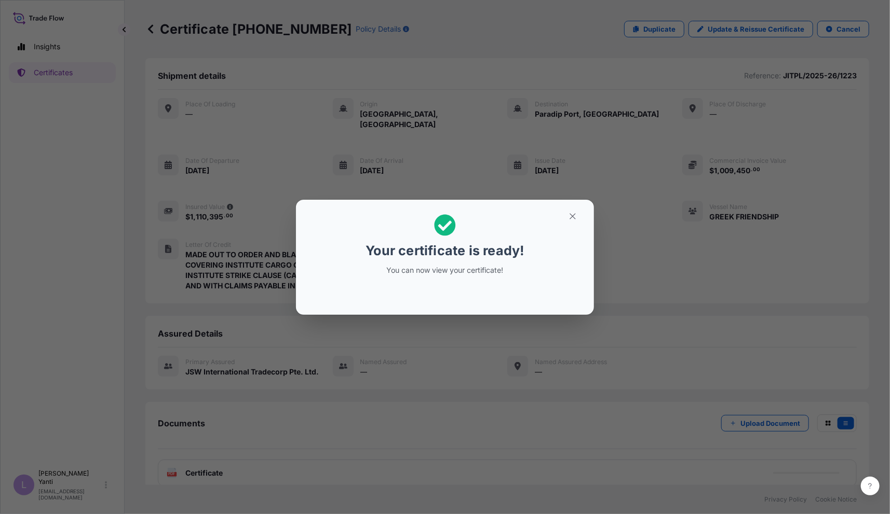
click at [365, 244] on div "Your certificate is ready! You can now view your certificate!" at bounding box center [445, 245] width 160 height 74
click at [571, 219] on icon "button" at bounding box center [572, 216] width 9 height 9
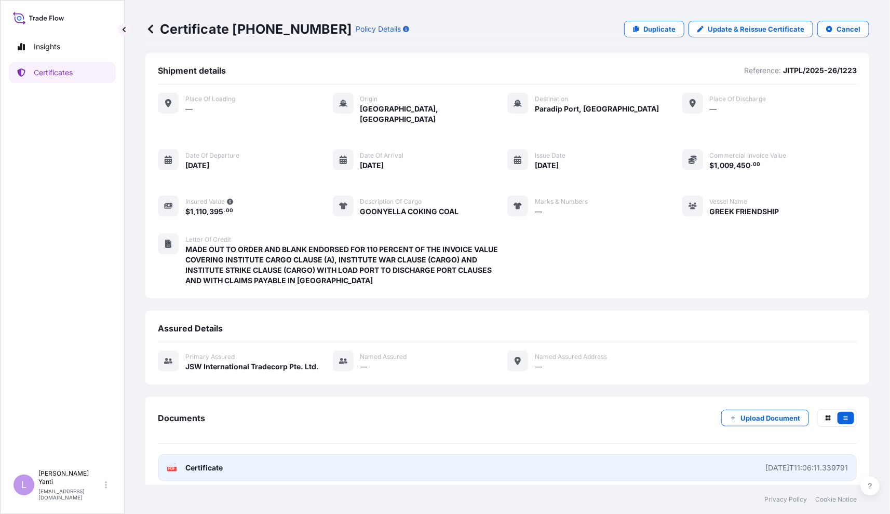
click at [209, 463] on span "Certificate" at bounding box center [203, 468] width 37 height 10
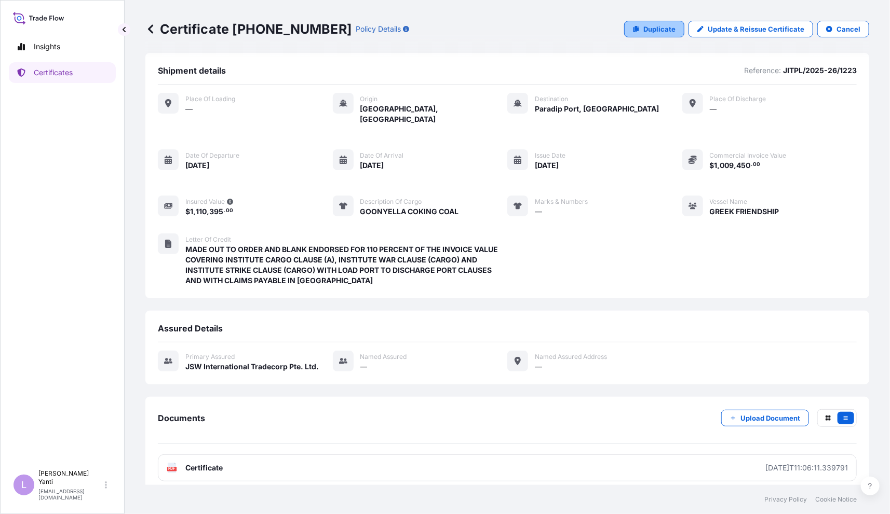
click at [643, 27] on p "Duplicate" at bounding box center [659, 29] width 32 height 10
select select "Sea"
select select "32012"
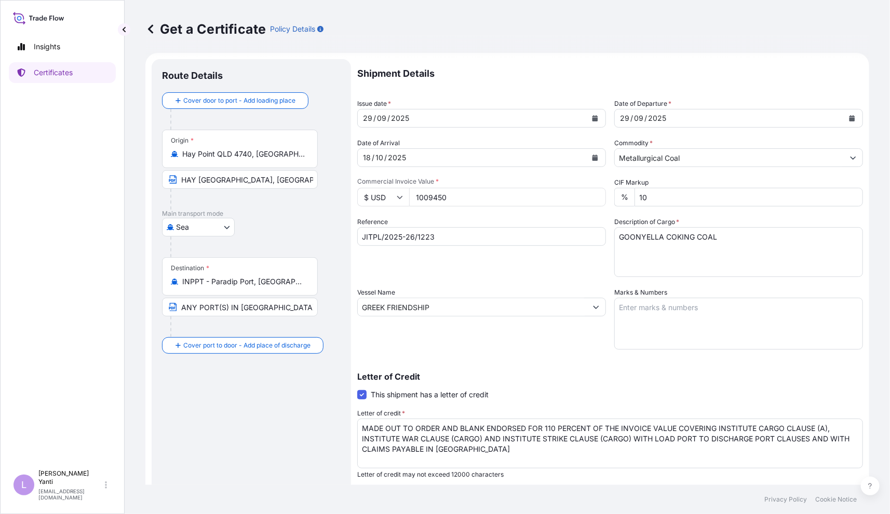
click at [194, 380] on div "Route Details Cover door to port - Add loading place Place of loading Road / In…" at bounding box center [251, 341] width 179 height 542
drag, startPoint x: 463, startPoint y: 196, endPoint x: 360, endPoint y: 195, distance: 102.8
click at [360, 195] on div "$ USD 1009450" at bounding box center [481, 197] width 249 height 19
paste input "2018900.0"
type input "2018900.00"
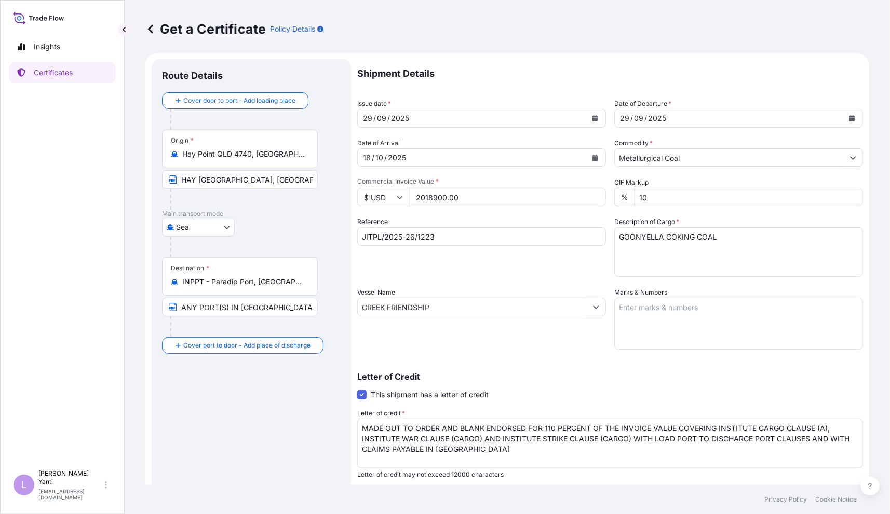
click at [458, 235] on input "JITPL/2025-26/1223" at bounding box center [481, 236] width 249 height 19
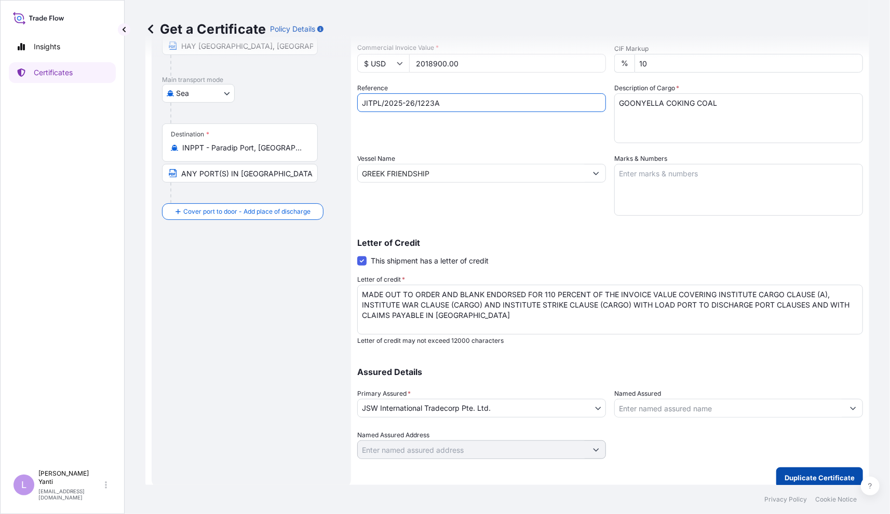
type input "JITPL/2025-26/1223A"
click at [796, 477] on p "Duplicate Certificate" at bounding box center [819, 478] width 70 height 10
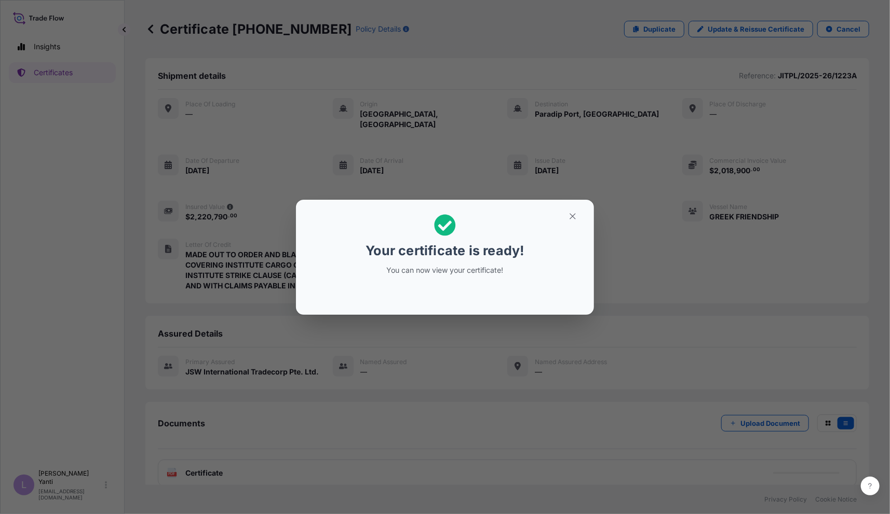
click at [102, 318] on div "Your certificate is ready! You can now view your certificate!" at bounding box center [445, 257] width 890 height 514
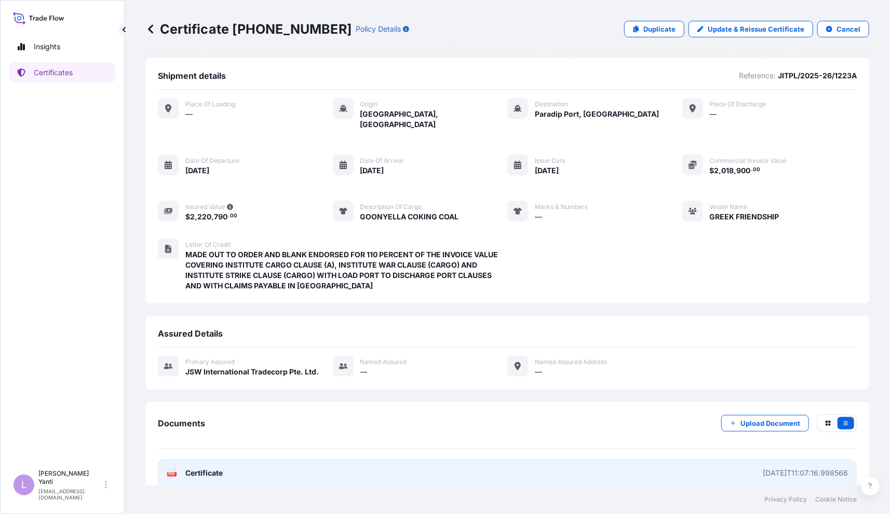
click at [181, 468] on div "PDF Certificate" at bounding box center [195, 473] width 56 height 10
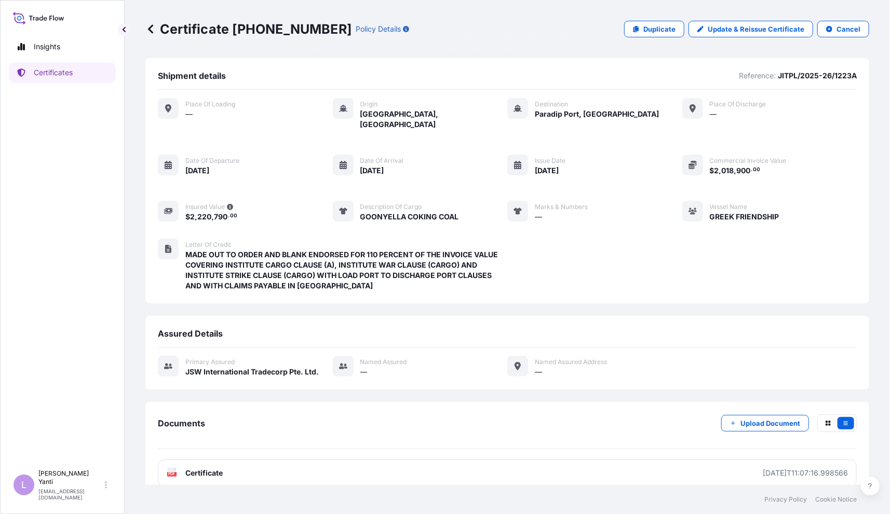
click at [347, 239] on div "Letter of Credit" at bounding box center [346, 244] width 322 height 10
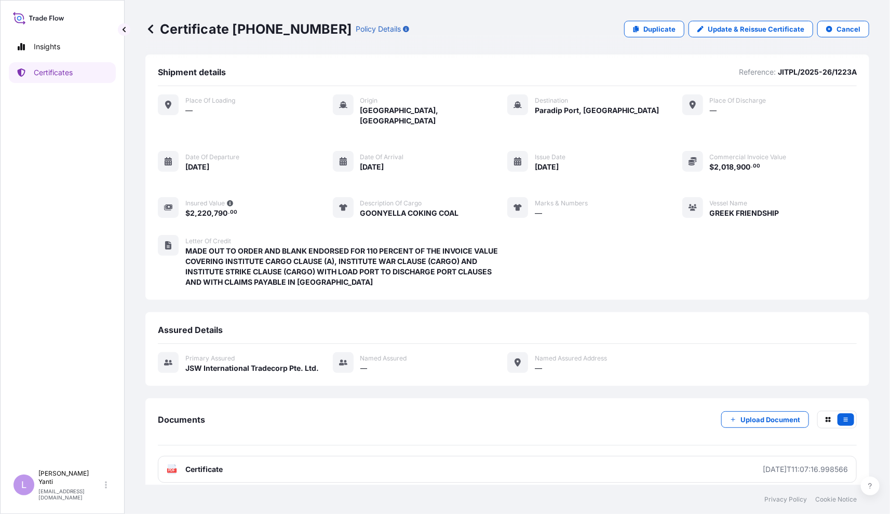
scroll to position [5, 0]
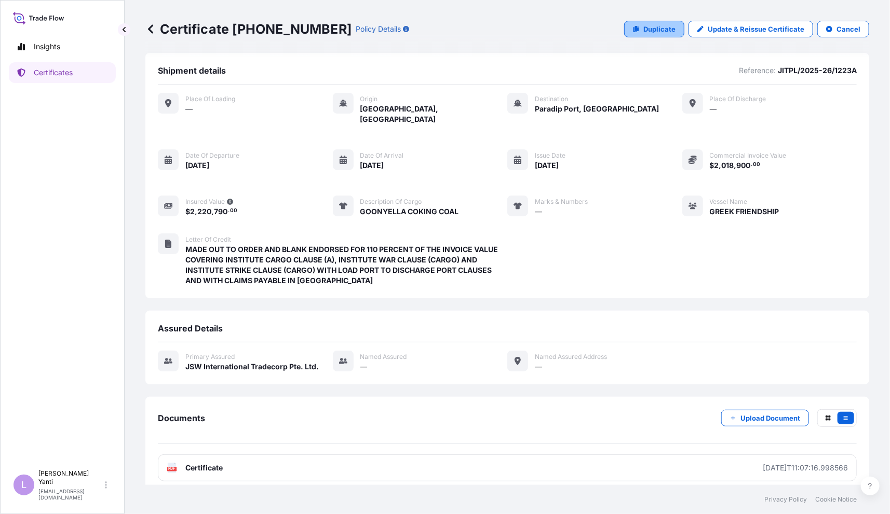
click at [643, 32] on p "Duplicate" at bounding box center [659, 29] width 32 height 10
select select "Sea"
select select "32012"
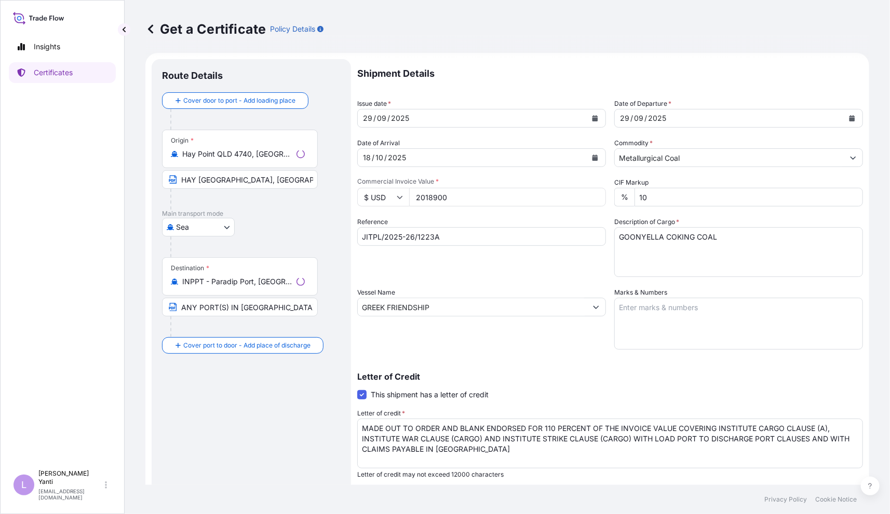
drag, startPoint x: 455, startPoint y: 232, endPoint x: 419, endPoint y: 243, distance: 37.4
click at [455, 232] on input "JITPL/2025-26/1223A" at bounding box center [481, 236] width 249 height 19
drag, startPoint x: 429, startPoint y: 236, endPoint x: 768, endPoint y: 244, distance: 339.6
click at [691, 240] on div "Shipment Details Issue date * 29 / 09 / 2025 Date of Departure * 29 / 09 / 2025…" at bounding box center [610, 326] width 506 height 534
type input "JITPL/2025-26/1224"
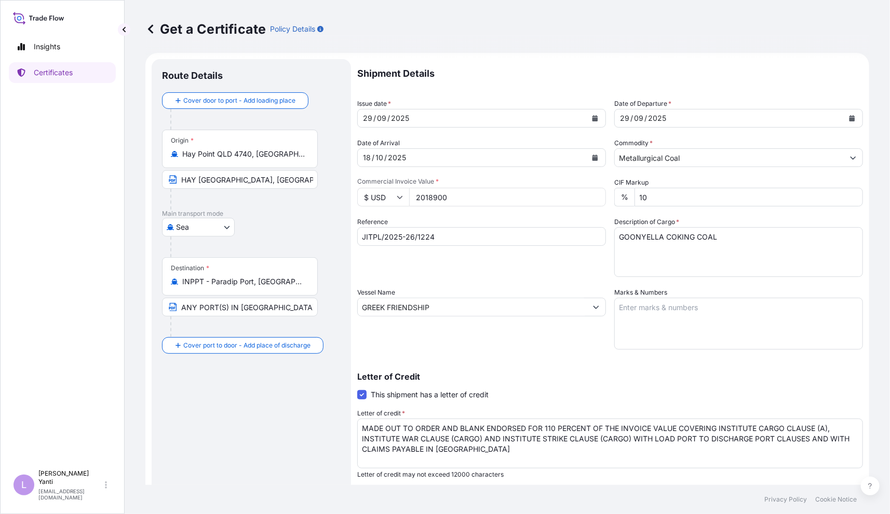
click at [357, 347] on div "Vessel Name GREEK FRIENDSHIP" at bounding box center [481, 319] width 249 height 62
drag, startPoint x: 469, startPoint y: 191, endPoint x: 355, endPoint y: 191, distance: 114.2
click at [355, 191] on form "Route Details Cover door to port - Add loading place Place of loading Road / In…" at bounding box center [507, 341] width 724 height 576
paste input "3031378.35"
type input "3031378.35"
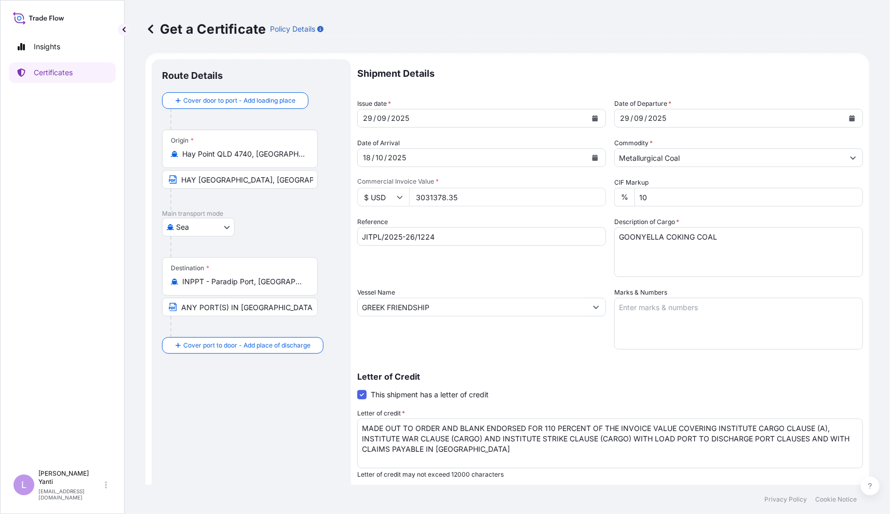
click at [225, 403] on div "Route Details Cover door to port - Add loading place Place of loading Road / In…" at bounding box center [251, 341] width 179 height 542
click at [259, 422] on div "Route Details Cover door to port - Add loading place Place of loading Road / In…" at bounding box center [251, 341] width 179 height 542
drag, startPoint x: 481, startPoint y: 452, endPoint x: 310, endPoint y: 434, distance: 171.1
click at [310, 434] on form "Route Details Cover door to port - Add loading place Place of loading Road / In…" at bounding box center [507, 341] width 724 height 576
click at [310, 434] on div "Route Details Cover door to port - Add loading place Place of loading Road / In…" at bounding box center [251, 341] width 179 height 542
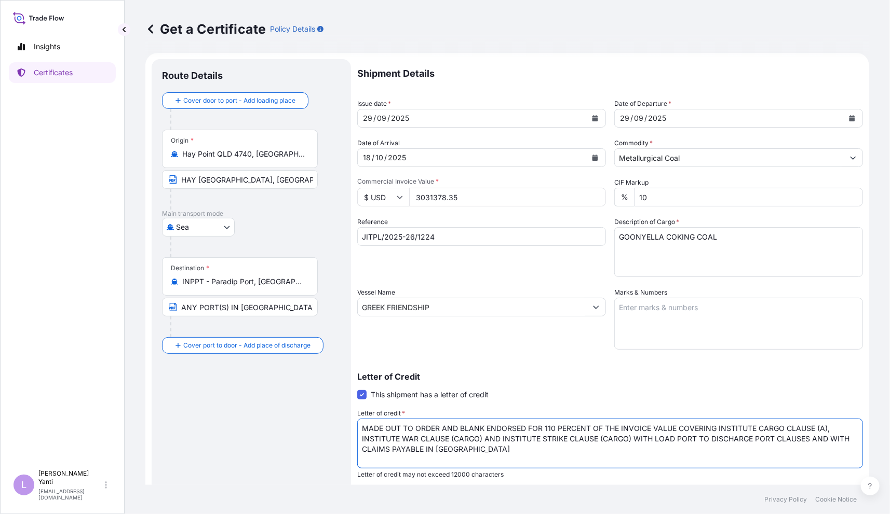
drag, startPoint x: 488, startPoint y: 448, endPoint x: 332, endPoint y: 411, distance: 160.5
click at [332, 411] on form "Route Details Cover door to port - Add loading place Place of loading Road / In…" at bounding box center [507, 341] width 724 height 576
paste textarea "OF THE INVOICE VALUE COVERING INSTITUTE CARGO CLAUSE (A),INSTITUTE WAR CLAUSE(C…"
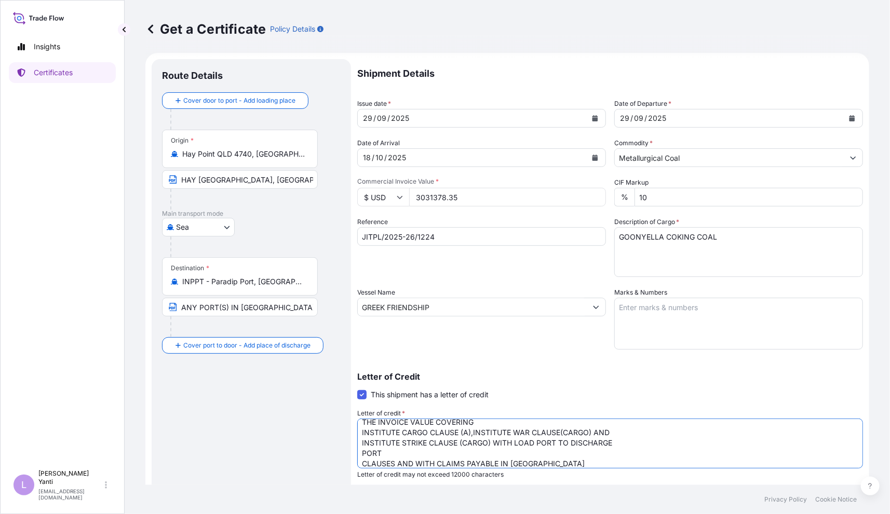
click at [495, 419] on textarea "MADE OUT TO ORDER AND BLANK ENDORSED FOR 110 PERCENT OF THE INVOICE VALUE COVER…" at bounding box center [610, 444] width 506 height 50
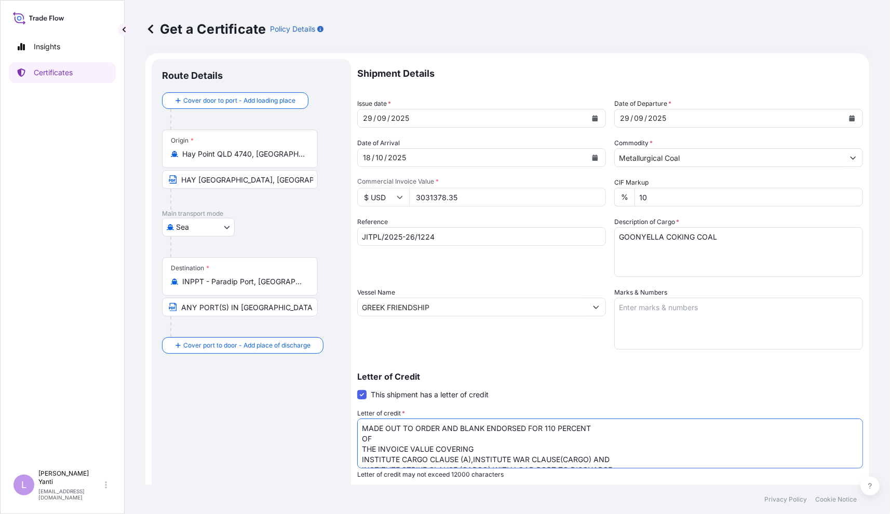
drag, startPoint x: 604, startPoint y: 427, endPoint x: 597, endPoint y: 424, distance: 7.4
click at [606, 427] on textarea "MADE OUT TO ORDER AND BLANK ENDORSED FOR 110 PERCENT OF THE INVOICE VALUE COVER…" at bounding box center [610, 444] width 506 height 50
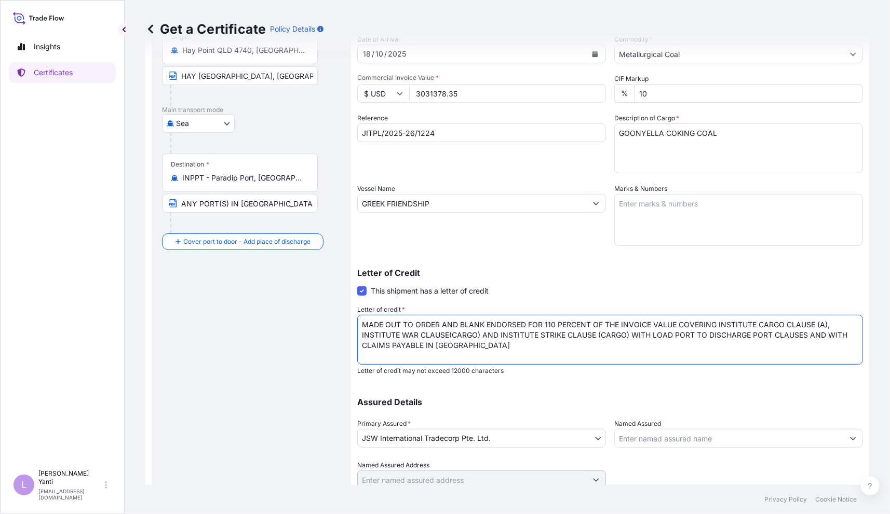
scroll to position [148, 0]
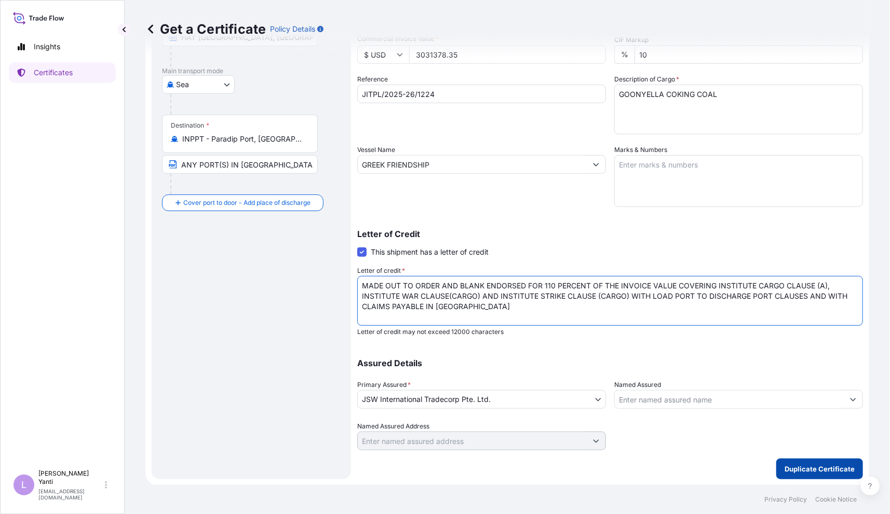
type textarea "MADE OUT TO ORDER AND BLANK ENDORSED FOR 110 PERCENT OF THE INVOICE VALUE COVER…"
click at [817, 470] on p "Duplicate Certificate" at bounding box center [819, 469] width 70 height 10
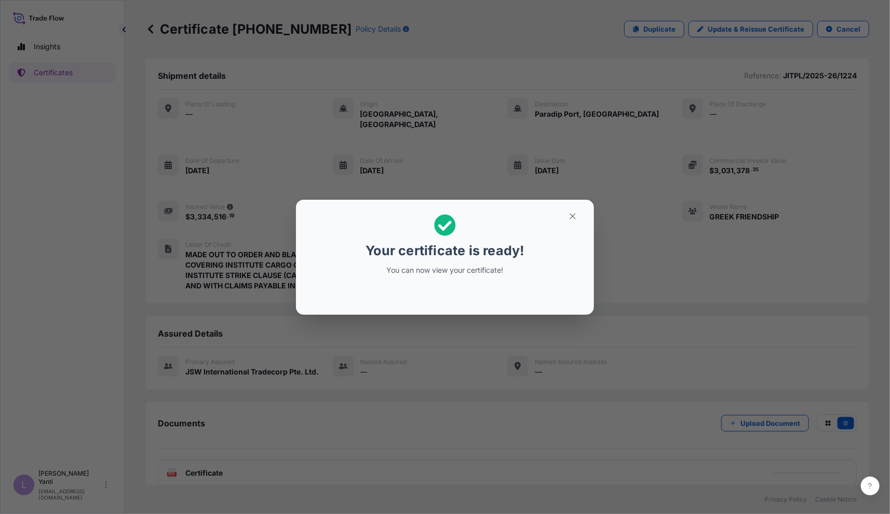
click at [597, 318] on div "Your certificate is ready! You can now view your certificate!" at bounding box center [445, 257] width 890 height 514
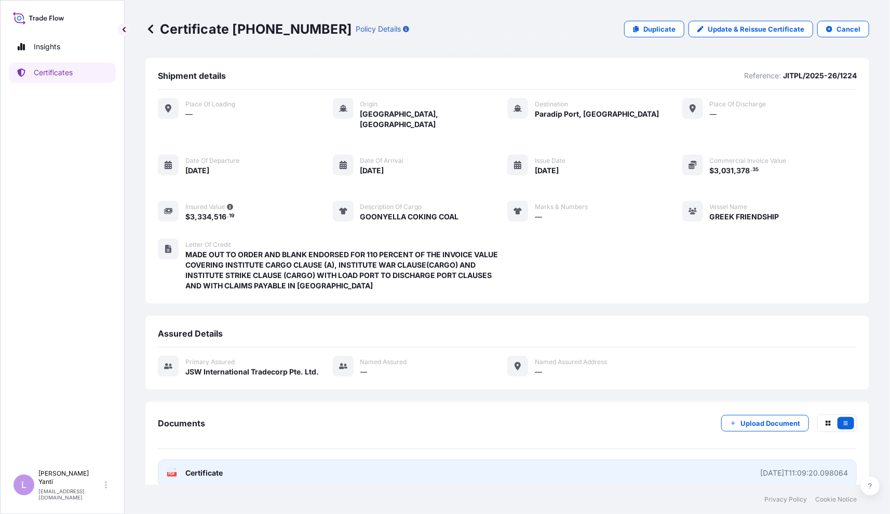
click at [213, 468] on span "Certificate" at bounding box center [203, 473] width 37 height 10
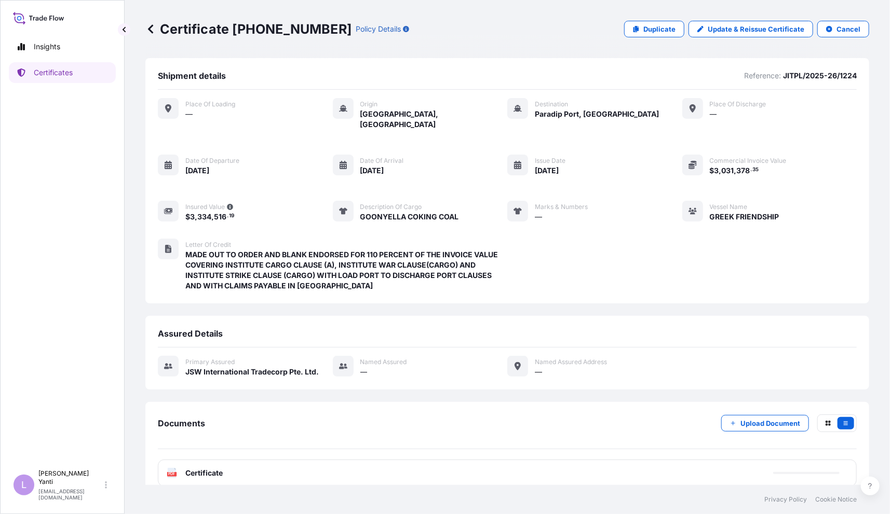
click at [44, 22] on icon at bounding box center [38, 17] width 51 height 15
click at [50, 50] on p "Insights" at bounding box center [47, 47] width 26 height 10
select select "2025"
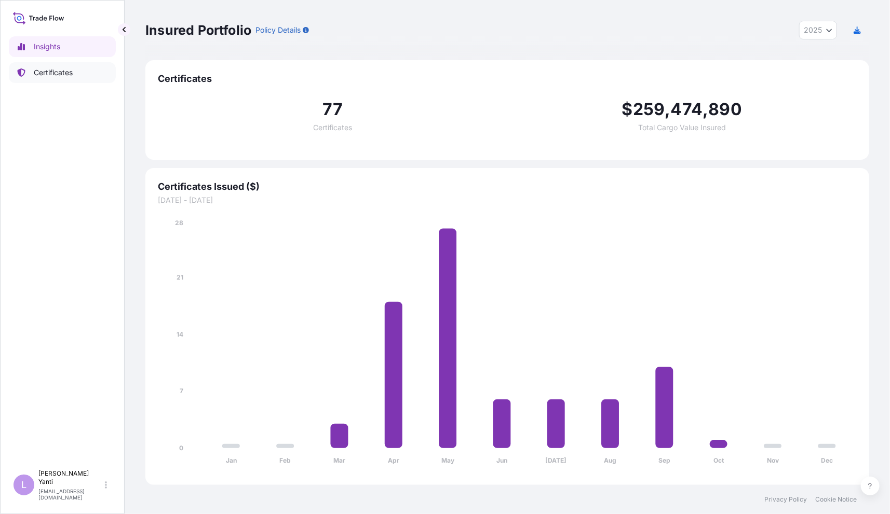
click at [48, 71] on p "Certificates" at bounding box center [53, 72] width 39 height 10
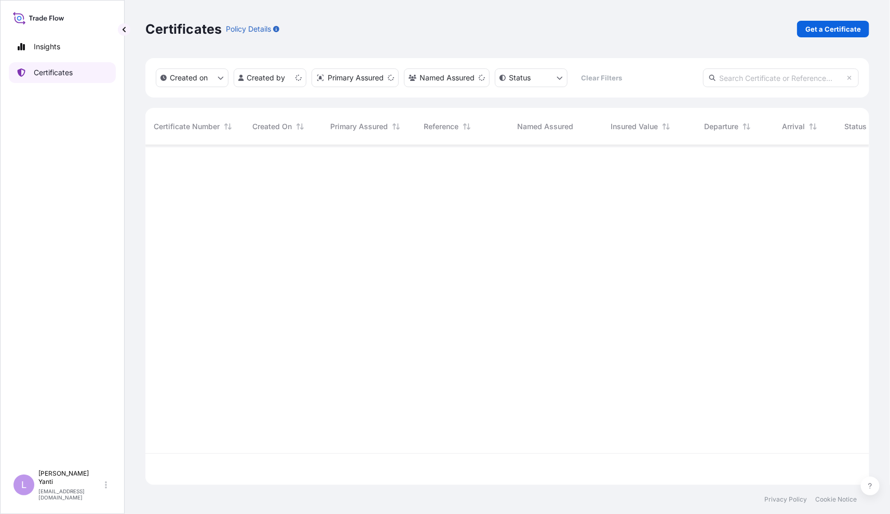
scroll to position [337, 715]
